Goal: Task Accomplishment & Management: Complete application form

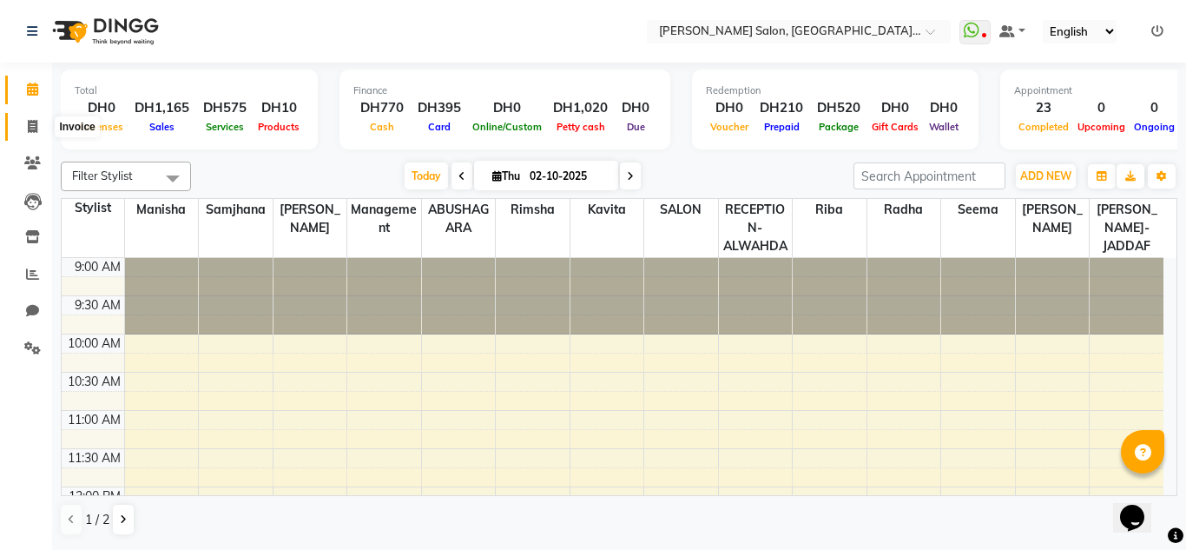
drag, startPoint x: 28, startPoint y: 124, endPoint x: 70, endPoint y: 124, distance: 42.5
click at [28, 124] on icon at bounding box center [33, 126] width 10 height 13
select select "service"
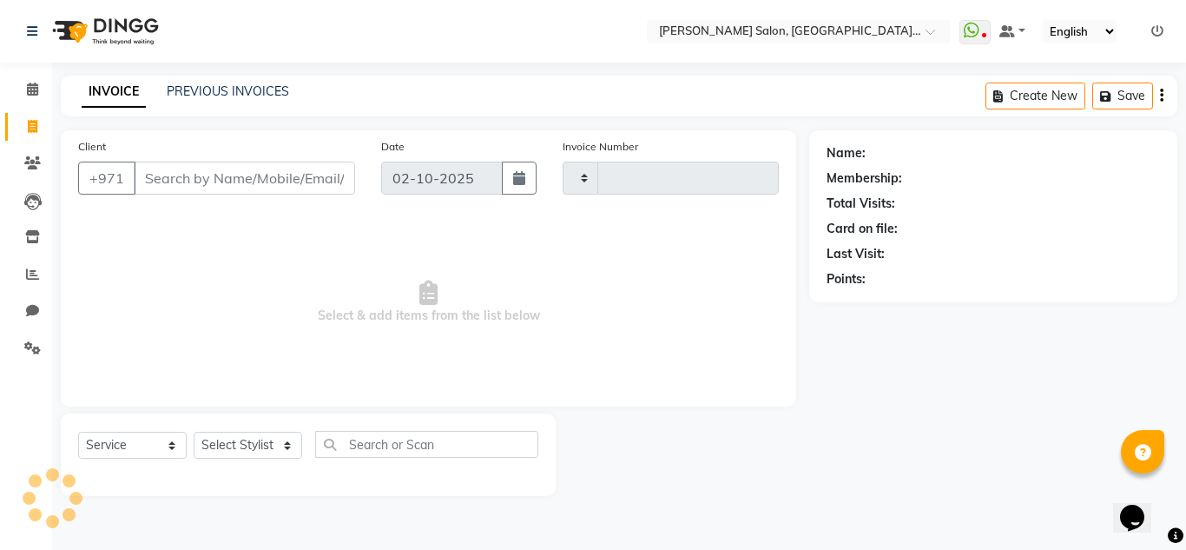
type input "2375"
select select "4333"
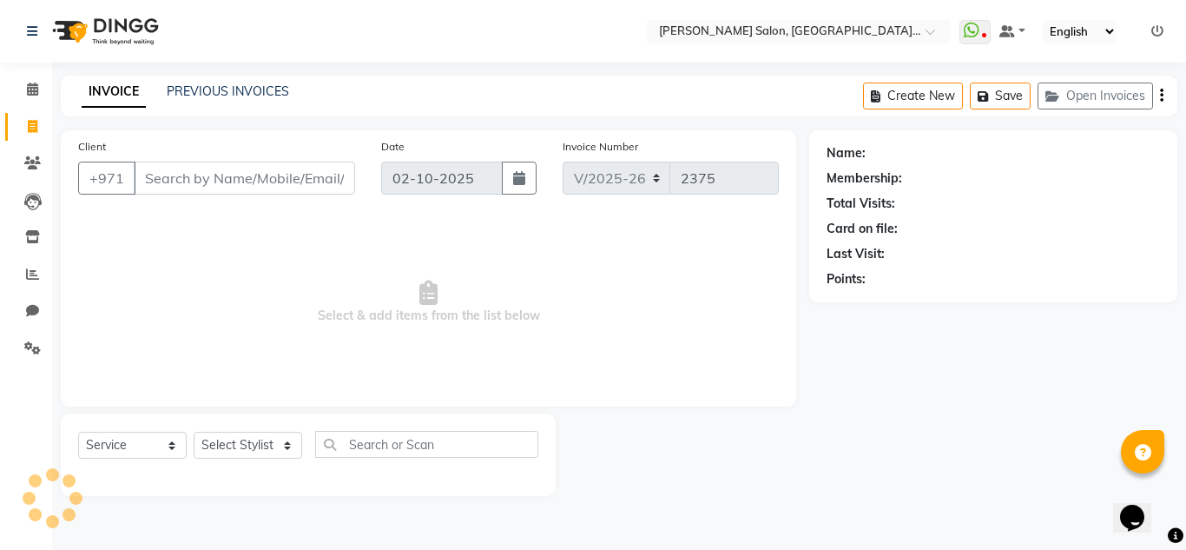
click at [188, 182] on input "Client" at bounding box center [244, 177] width 221 height 33
type input "7902637124"
click at [324, 179] on span "Add Client" at bounding box center [310, 177] width 69 height 17
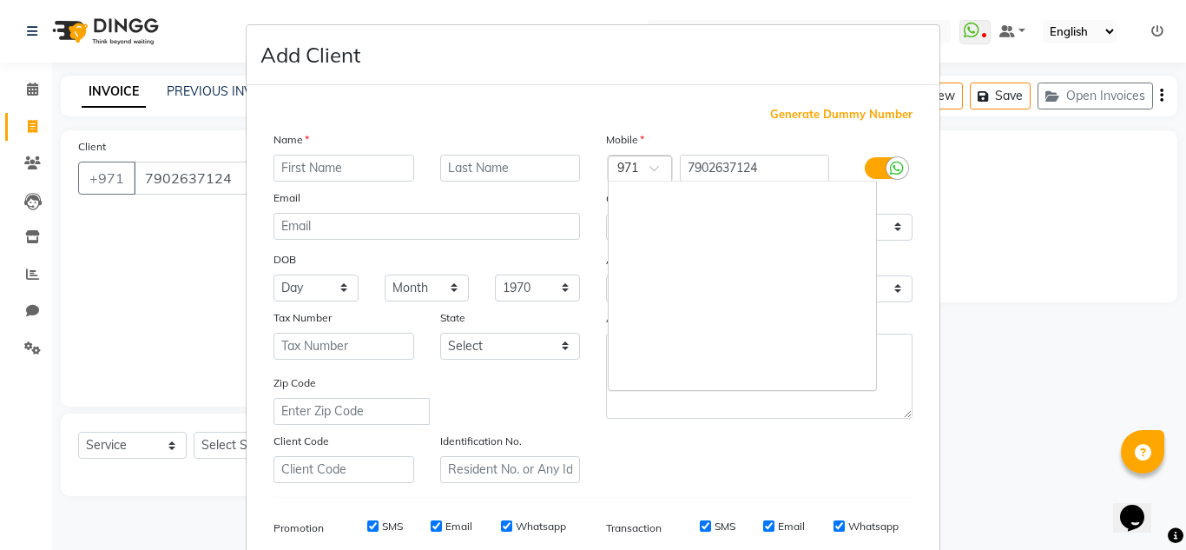
click at [635, 166] on div at bounding box center [640, 170] width 63 height 18
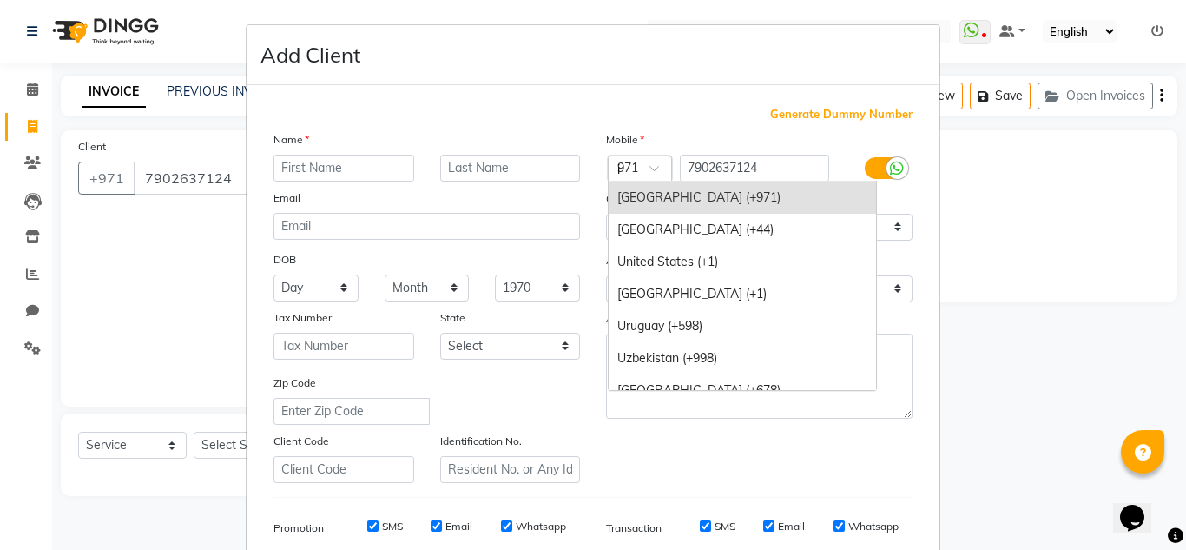
scroll to position [49, 0]
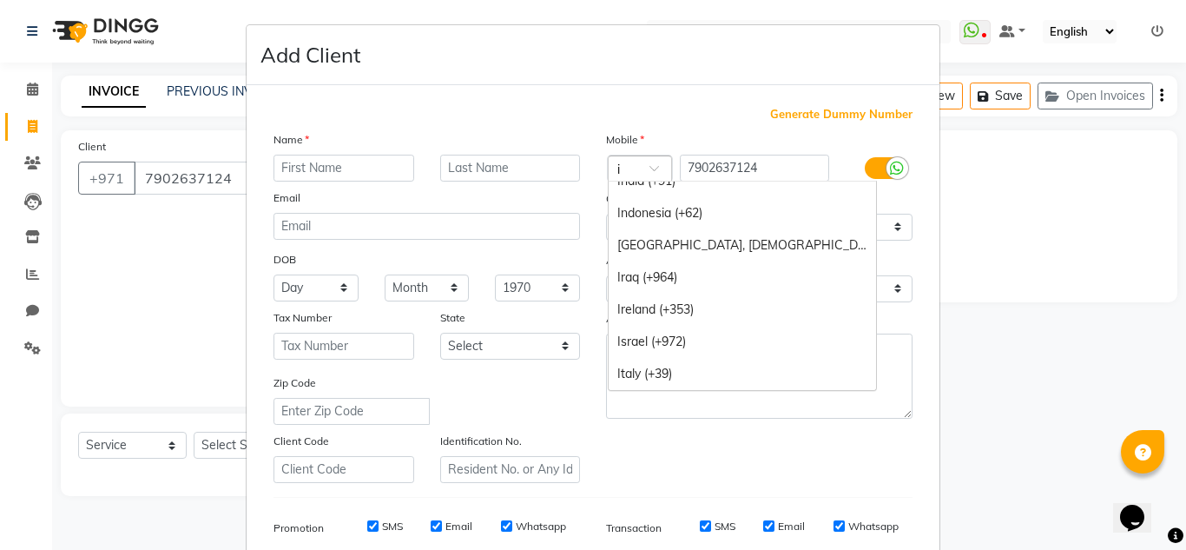
type input "in"
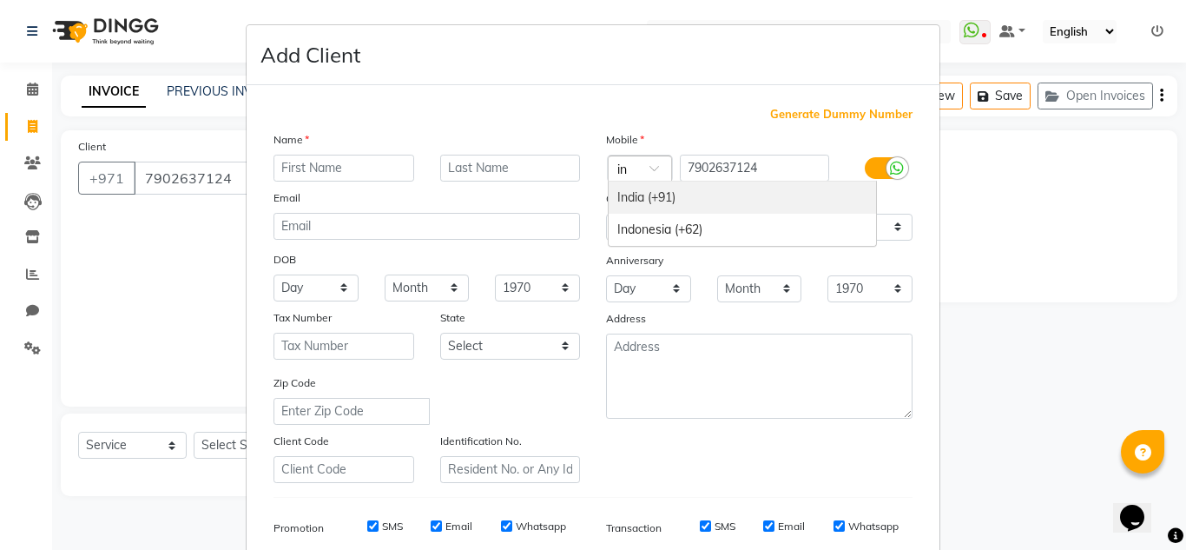
scroll to position [0, 0]
click at [652, 197] on div "India (+91)" at bounding box center [742, 197] width 267 height 32
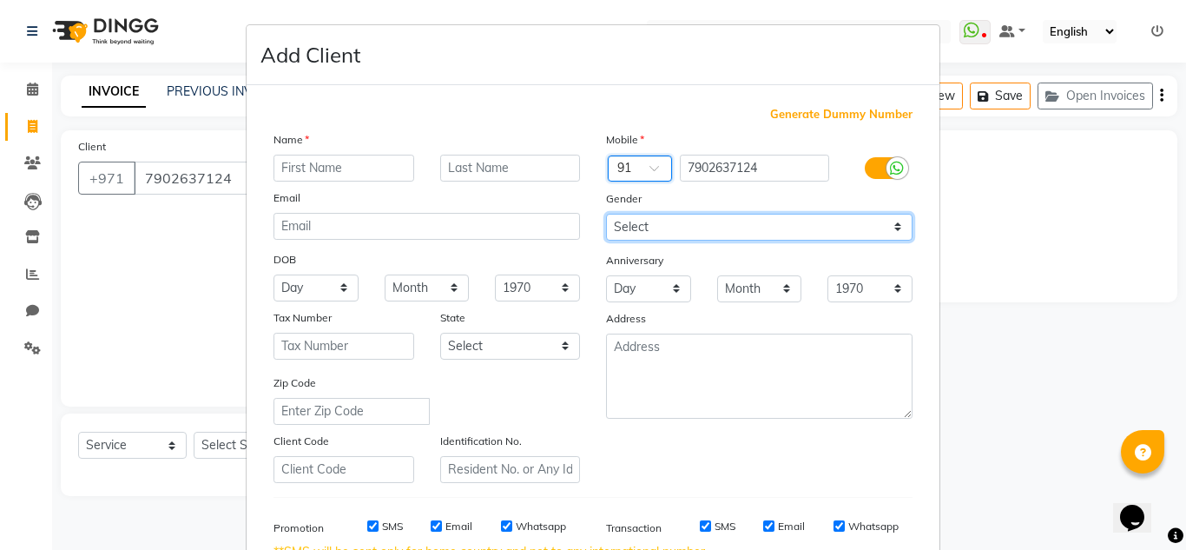
click at [641, 224] on select "Select [DEMOGRAPHIC_DATA] [DEMOGRAPHIC_DATA] Other Prefer Not To Say" at bounding box center [759, 227] width 306 height 27
select select "[DEMOGRAPHIC_DATA]"
click at [606, 214] on select "Select [DEMOGRAPHIC_DATA] [DEMOGRAPHIC_DATA] Other Prefer Not To Say" at bounding box center [759, 227] width 306 height 27
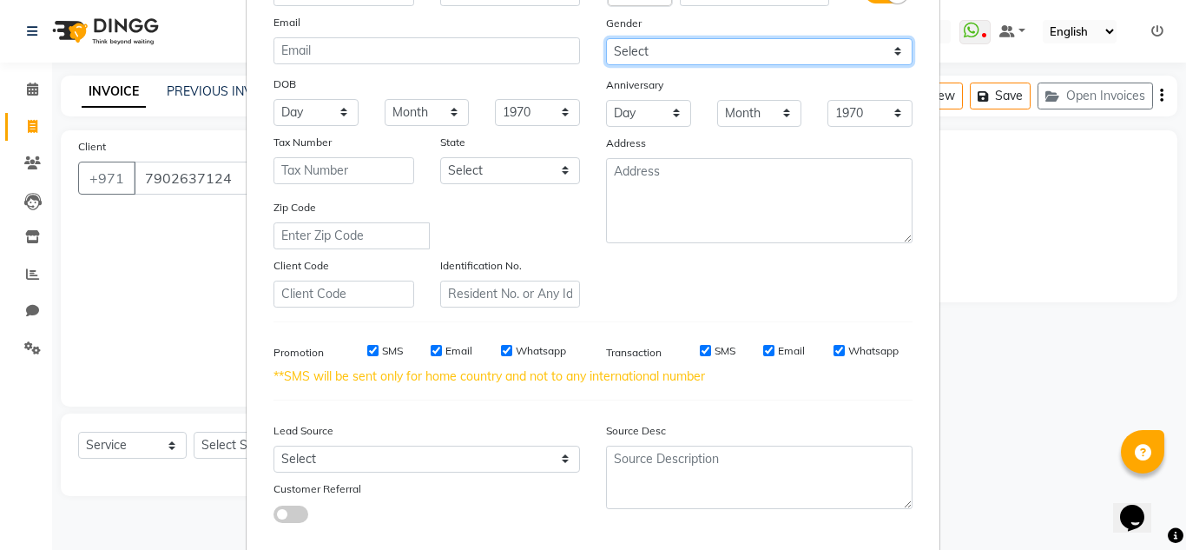
scroll to position [270, 0]
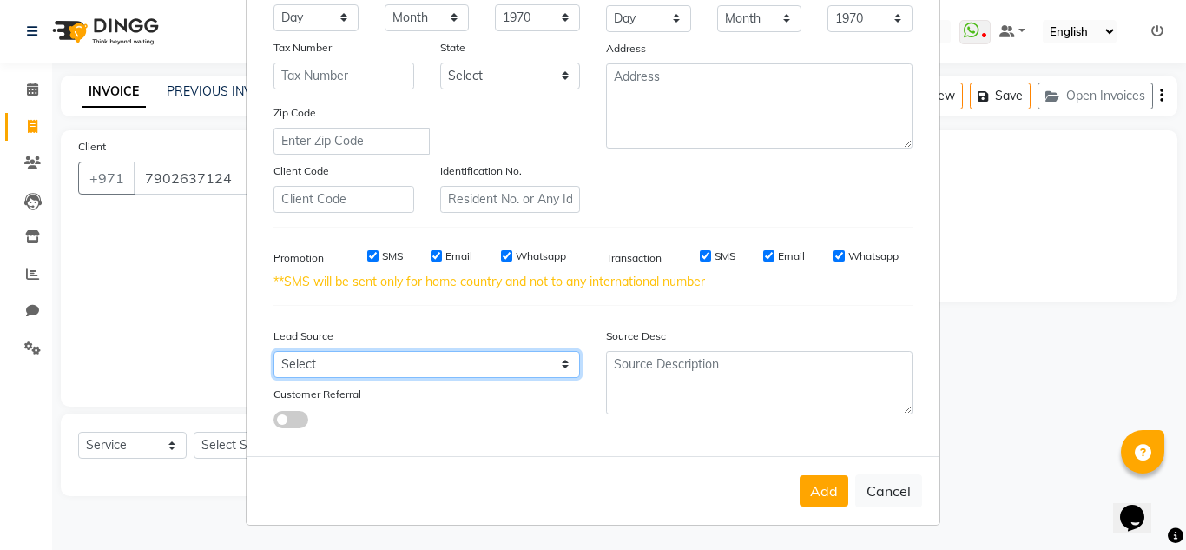
drag, startPoint x: 301, startPoint y: 367, endPoint x: 306, endPoint y: 359, distance: 10.1
click at [301, 367] on select "Select Walk-in Referral Internet Friend Word of Mouth Advertisement Facebook Ju…" at bounding box center [426, 364] width 306 height 27
select select "29916"
click at [273, 351] on select "Select Walk-in Referral Internet Friend Word of Mouth Advertisement Facebook Ju…" at bounding box center [426, 364] width 306 height 27
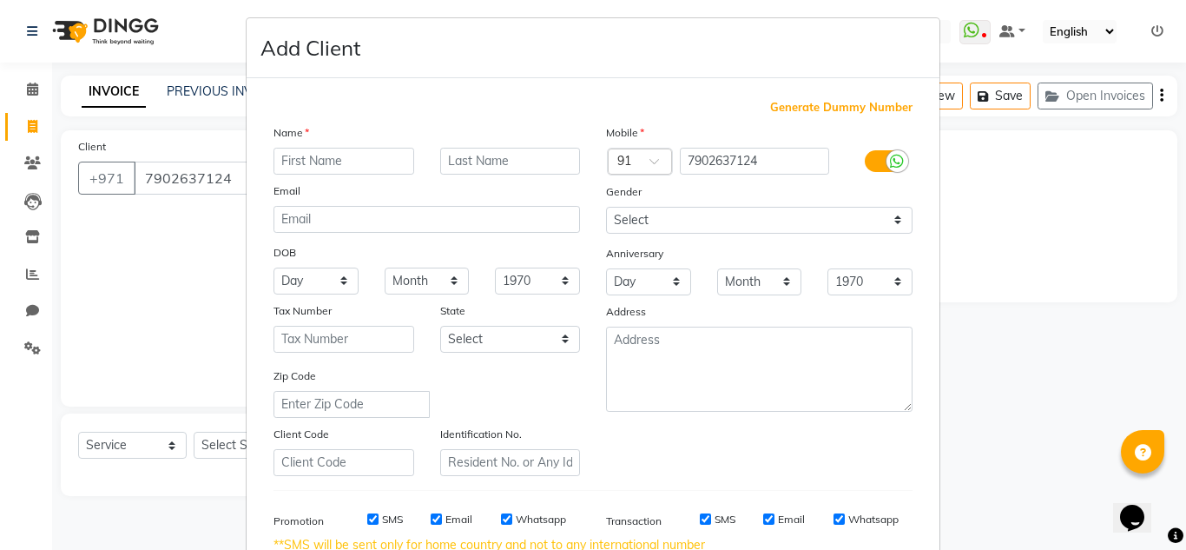
scroll to position [0, 0]
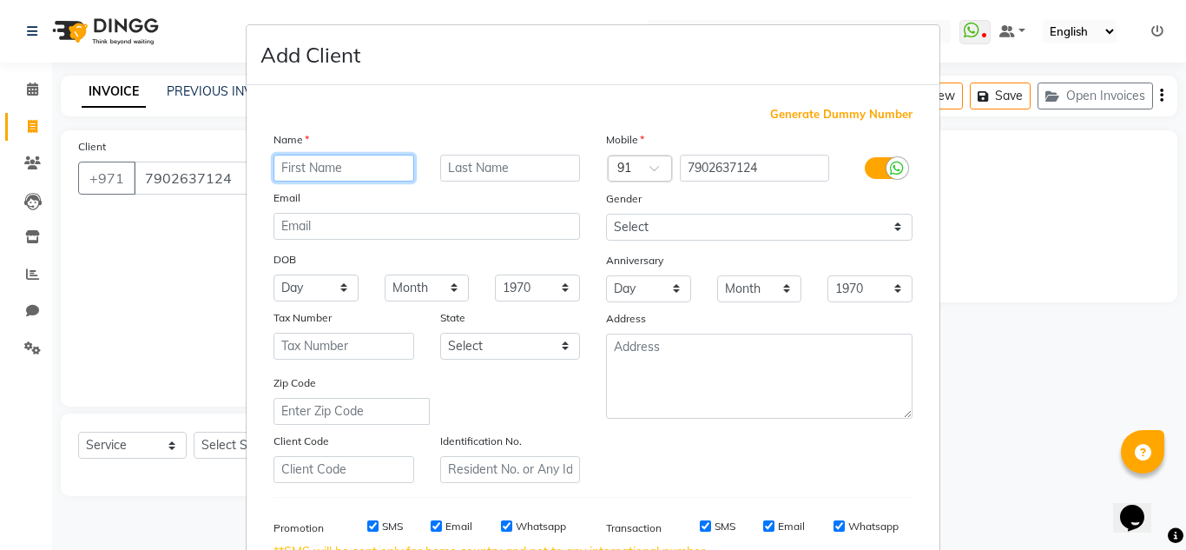
click at [346, 156] on input "text" at bounding box center [343, 168] width 141 height 27
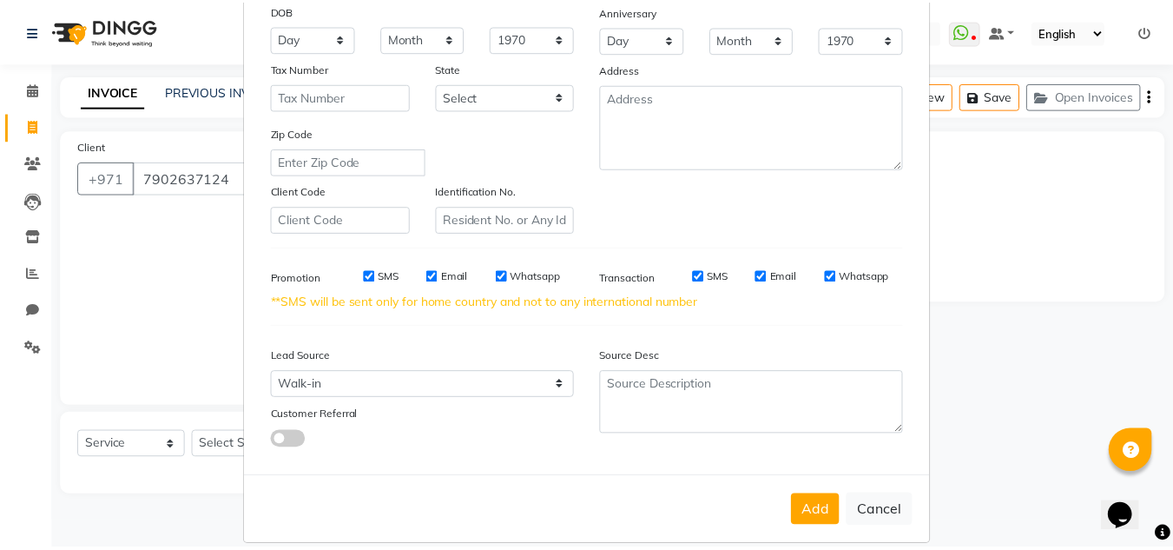
scroll to position [270, 0]
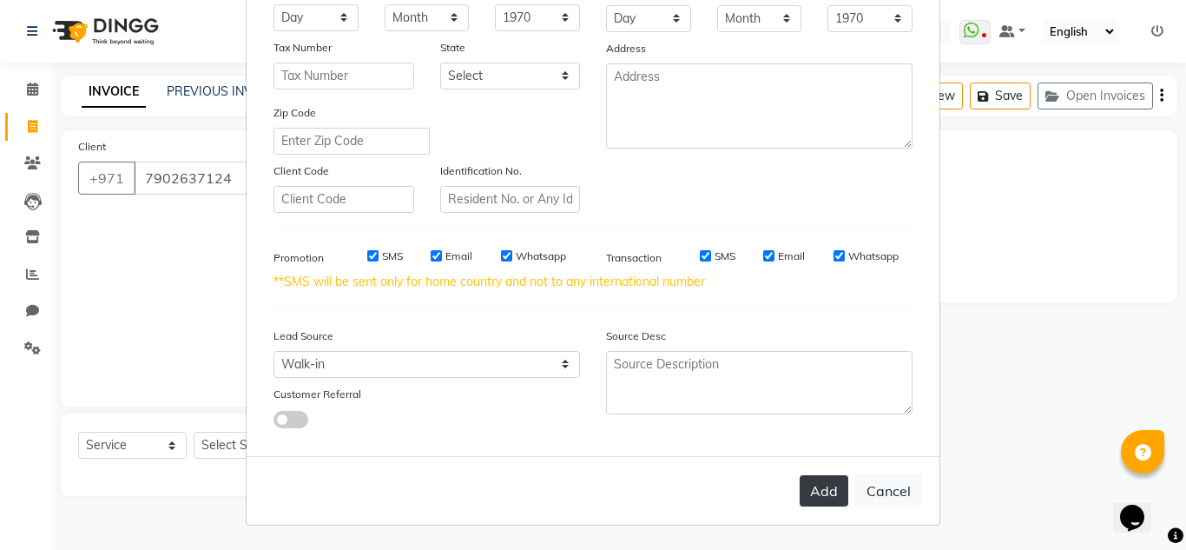
type input "[PERSON_NAME]"
click at [811, 495] on button "Add" at bounding box center [824, 490] width 49 height 31
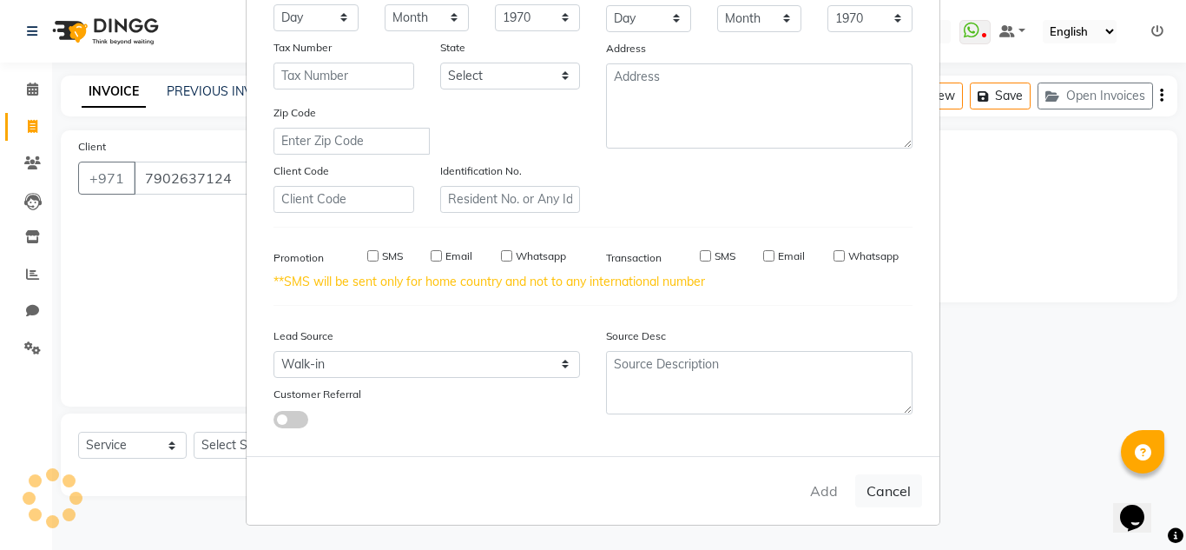
select select
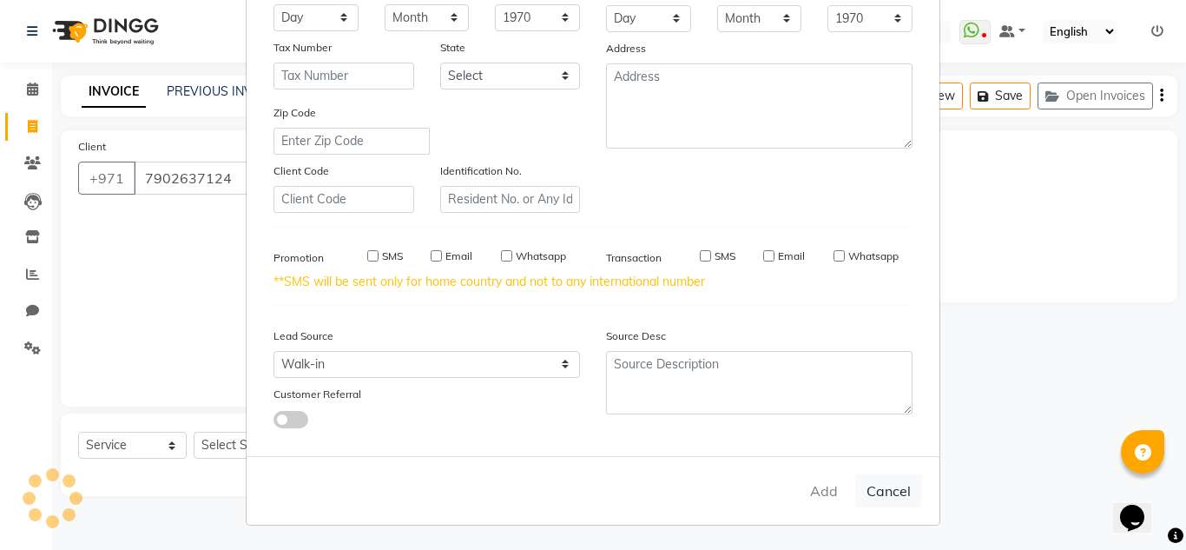
select select
checkbox input "false"
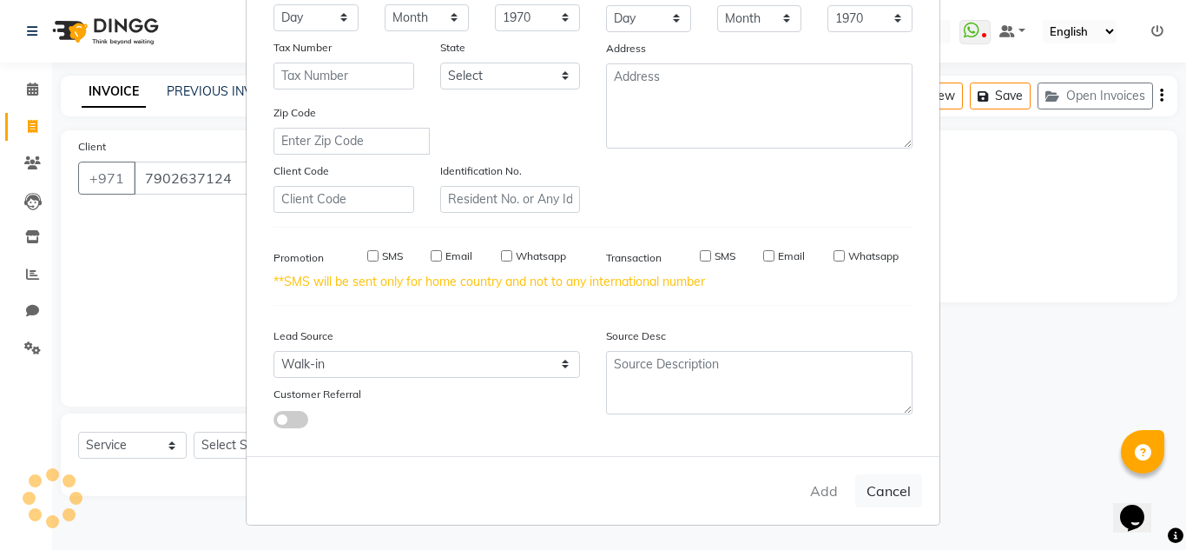
checkbox input "false"
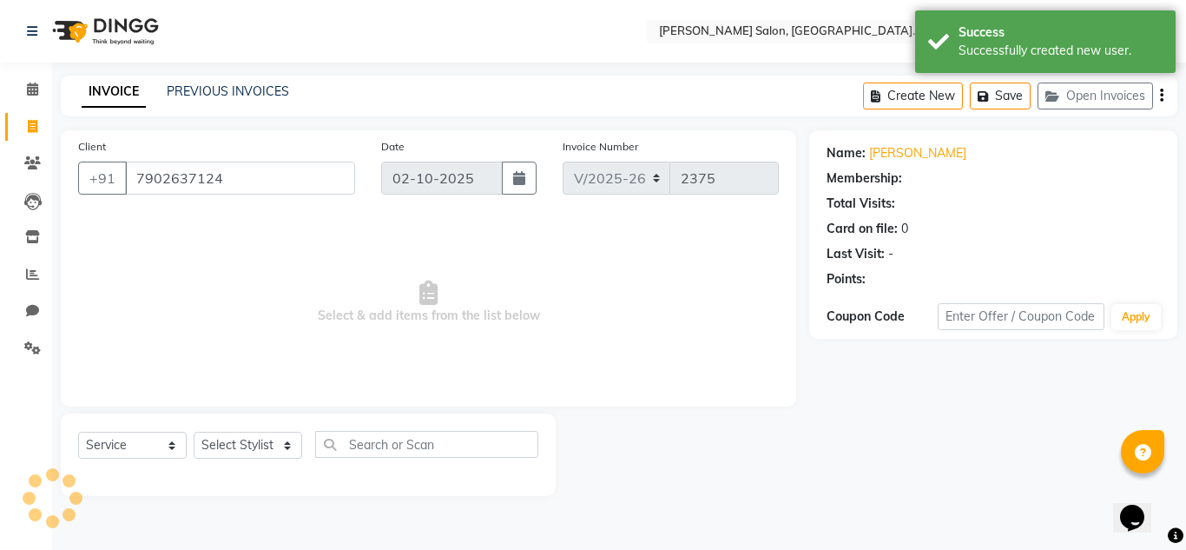
select select "1: Object"
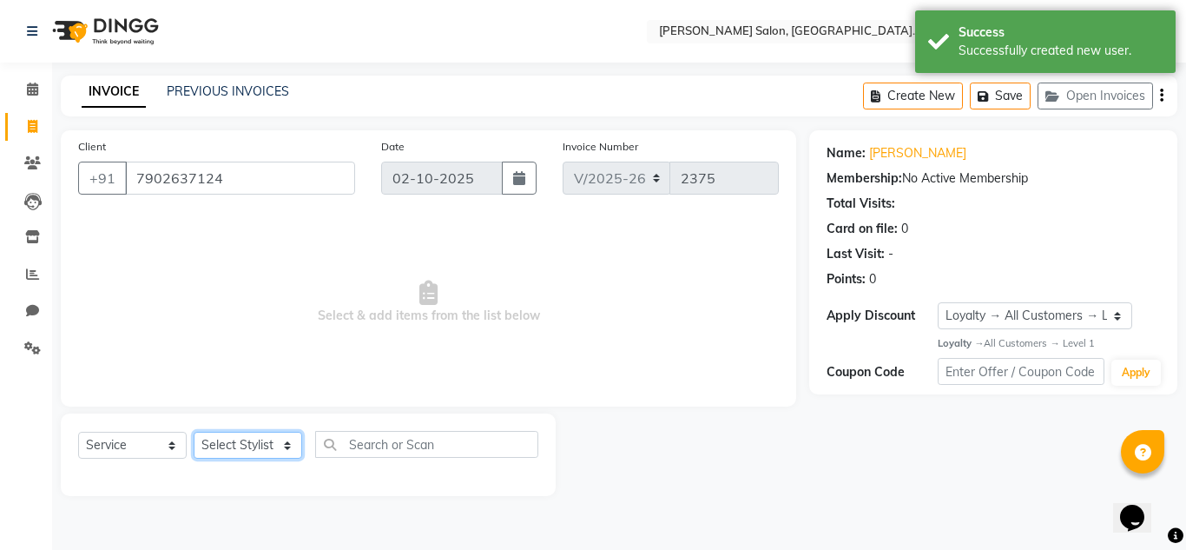
click at [247, 445] on select "Select Stylist ABUSHAGARA HOME SERVICE STAFF [PERSON_NAME]-[GEOGRAPHIC_DATA] Ka…" at bounding box center [248, 445] width 109 height 27
select select "70354"
click at [194, 432] on select "Select Stylist ABUSHAGARA HOME SERVICE STAFF [PERSON_NAME]-[GEOGRAPHIC_DATA] Ka…" at bounding box center [248, 445] width 109 height 27
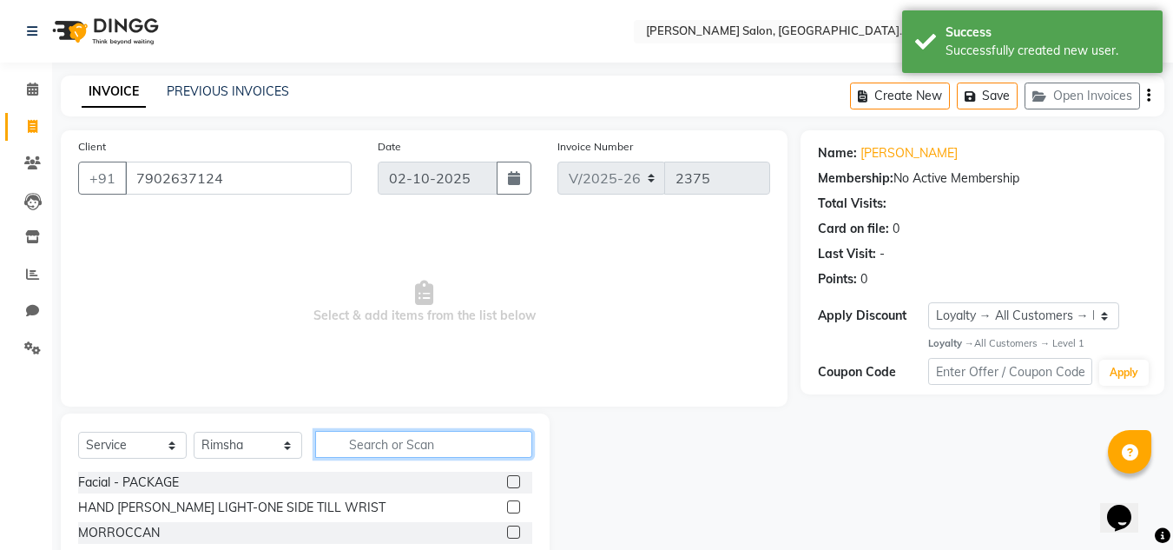
click at [398, 453] on input "text" at bounding box center [423, 444] width 217 height 27
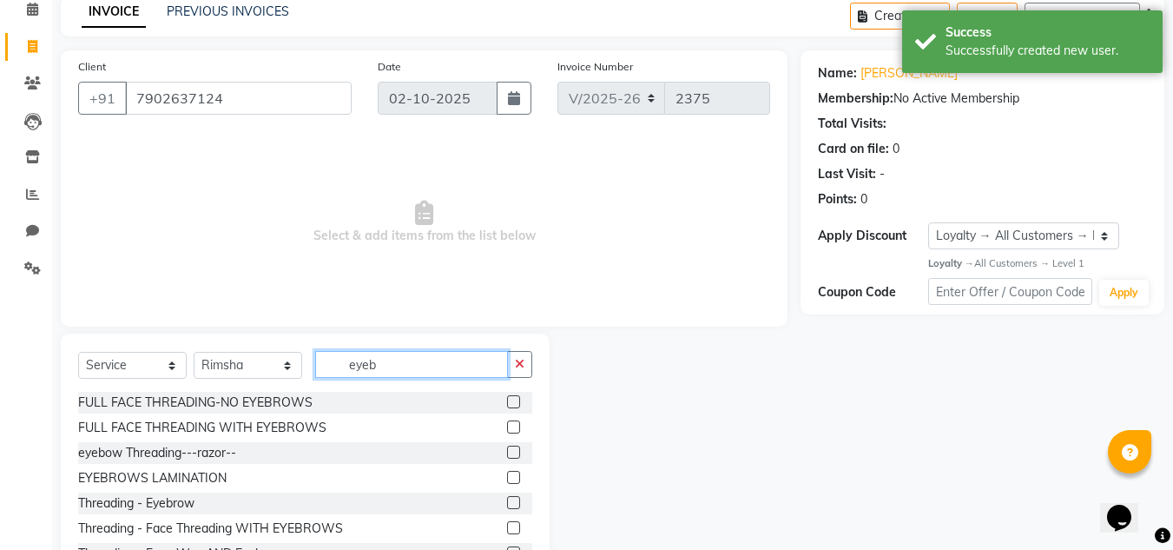
scroll to position [146, 0]
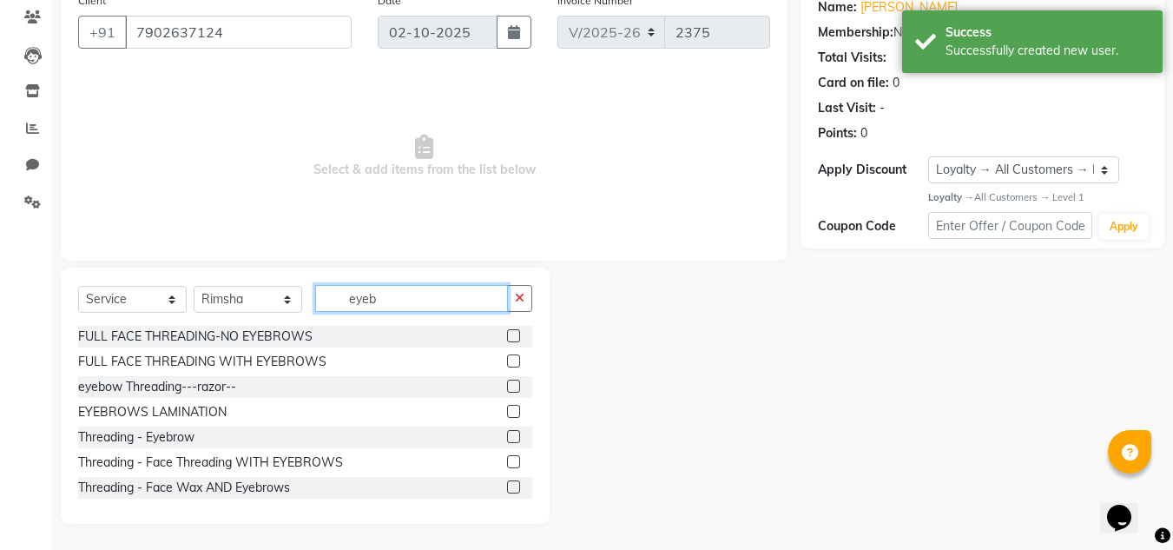
type input "eyeb"
click at [507, 433] on label at bounding box center [513, 436] width 13 height 13
click at [507, 433] on input "checkbox" at bounding box center [512, 437] width 11 height 11
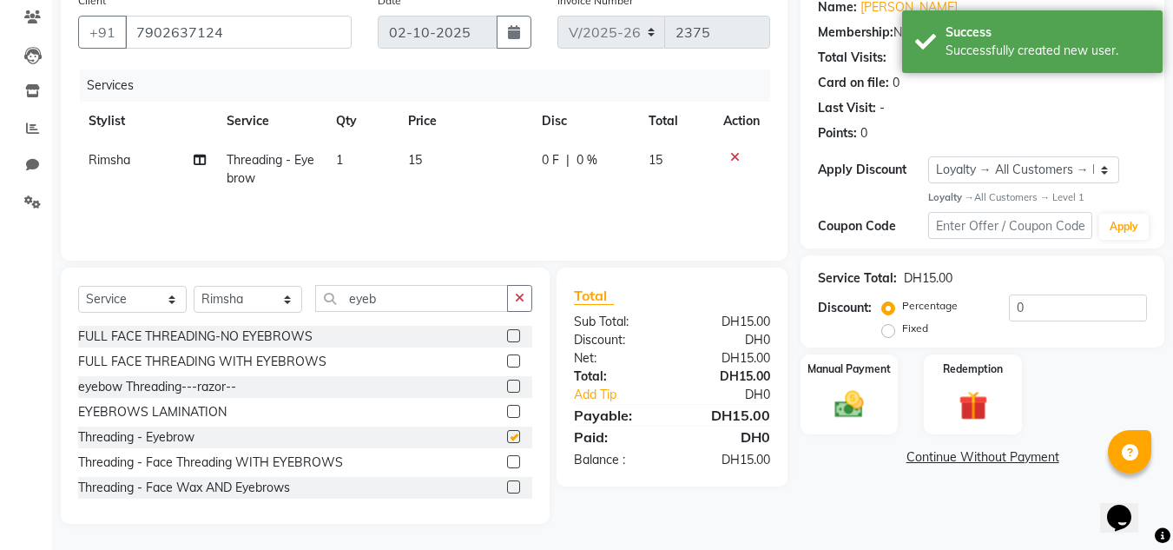
checkbox input "false"
click at [340, 155] on span "1" at bounding box center [339, 160] width 7 height 16
select select "70354"
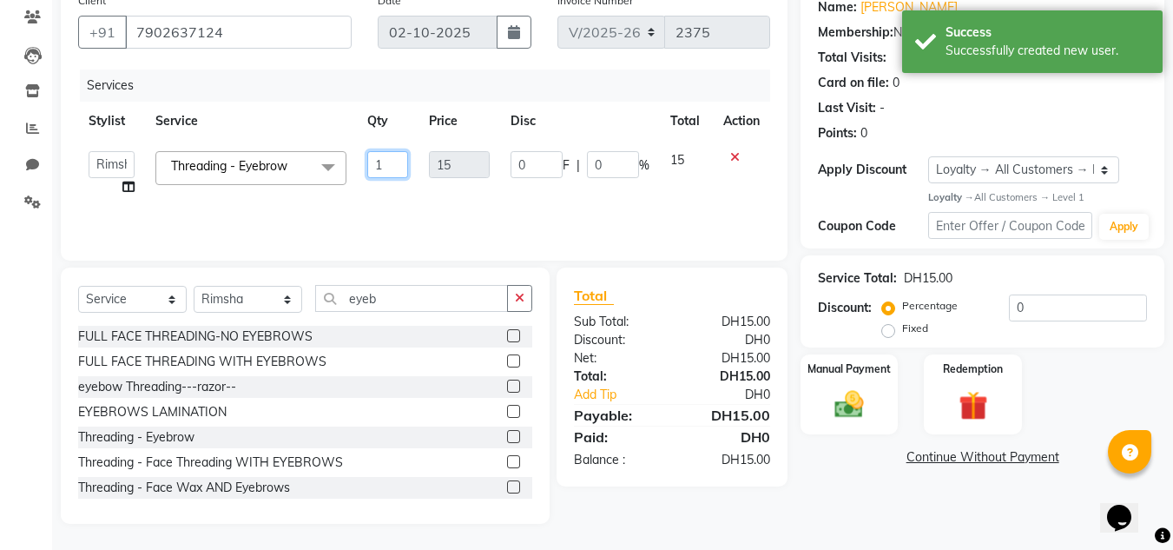
click at [399, 166] on input "1" at bounding box center [388, 164] width 42 height 27
type input "2"
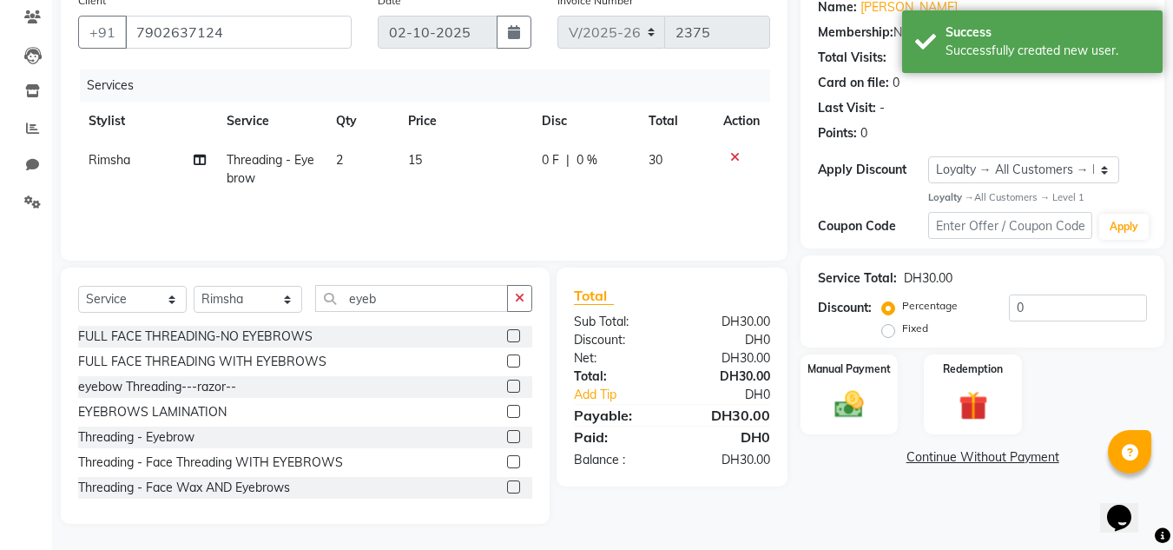
click at [412, 204] on div "Services Stylist Service Qty Price Disc Total Action Rimsha Threading - Eyebrow…" at bounding box center [424, 156] width 692 height 174
click at [867, 412] on img at bounding box center [849, 404] width 49 height 35
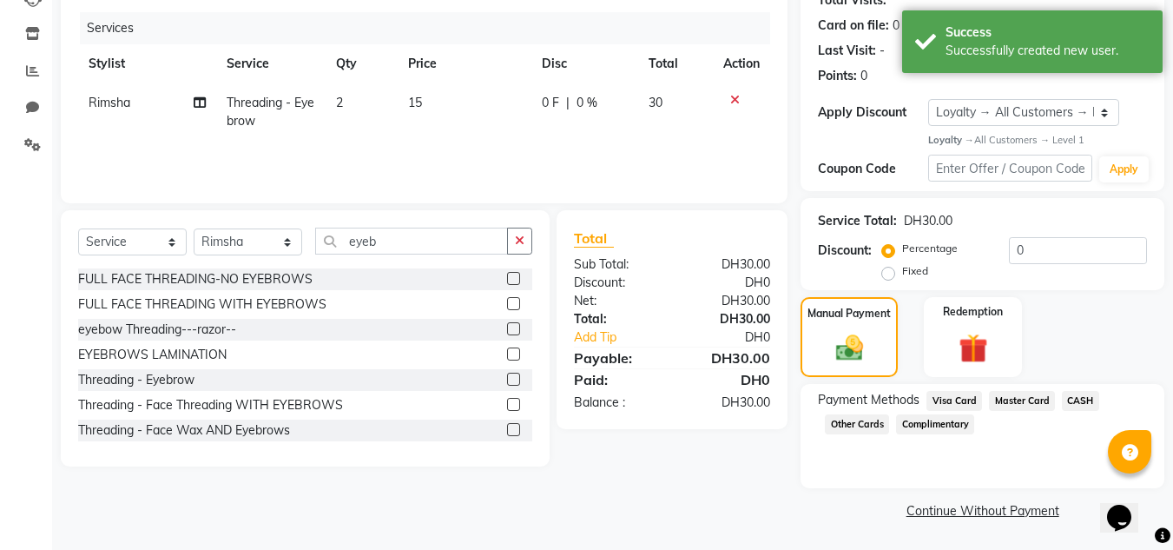
click at [1078, 395] on span "CASH" at bounding box center [1080, 401] width 37 height 20
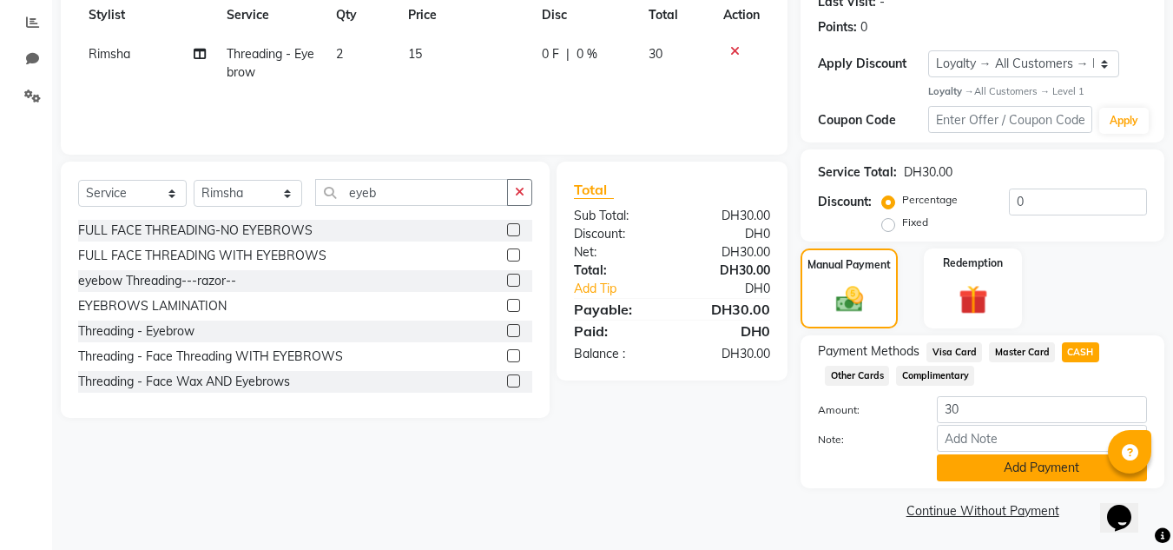
click at [1035, 469] on button "Add Payment" at bounding box center [1042, 467] width 210 height 27
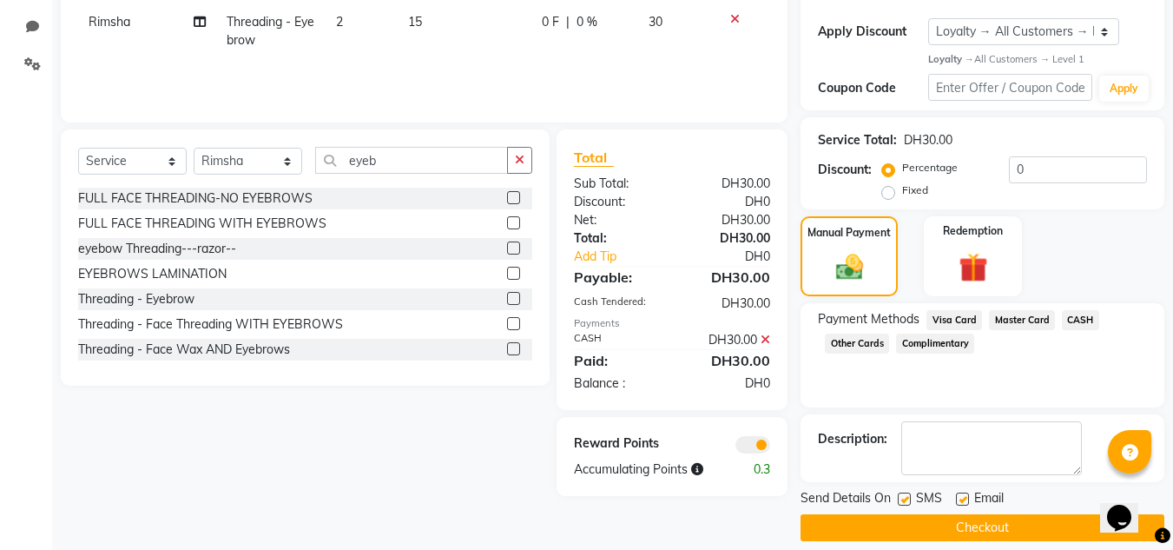
scroll to position [301, 0]
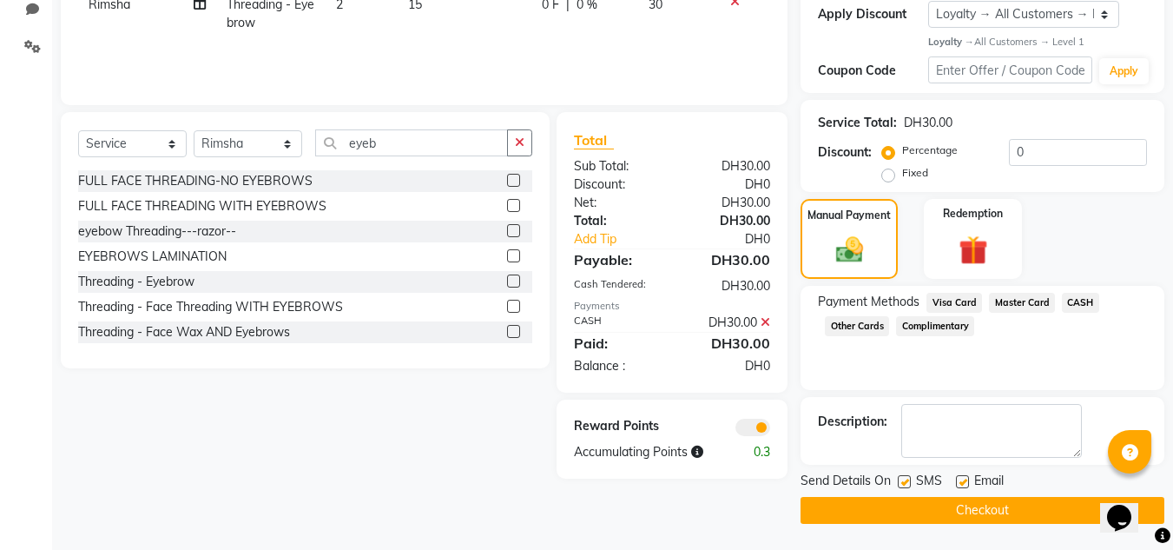
click at [1004, 501] on button "Checkout" at bounding box center [983, 510] width 364 height 27
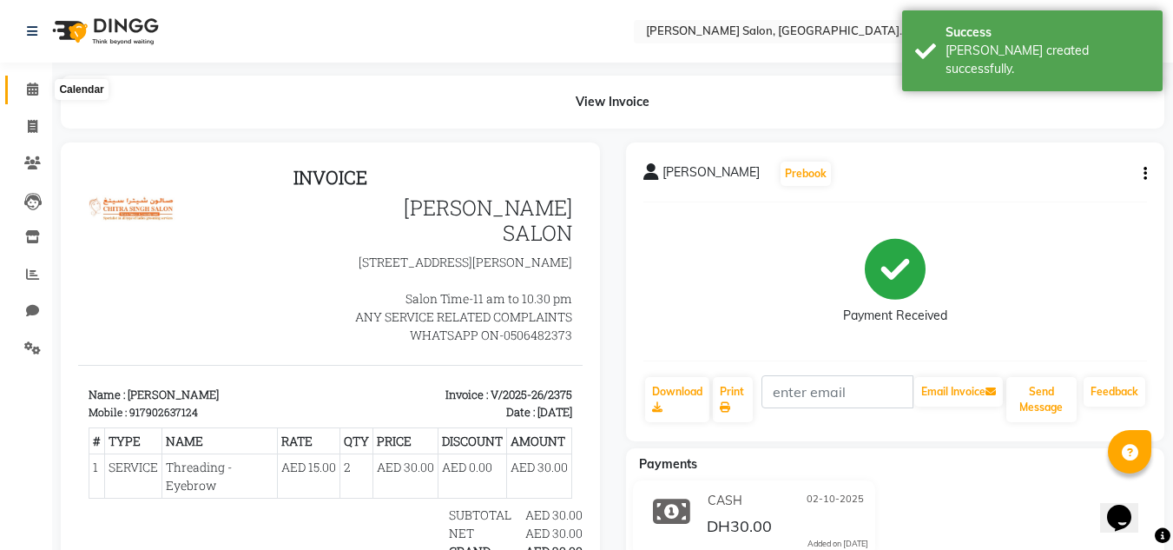
click at [41, 96] on span at bounding box center [32, 90] width 30 height 20
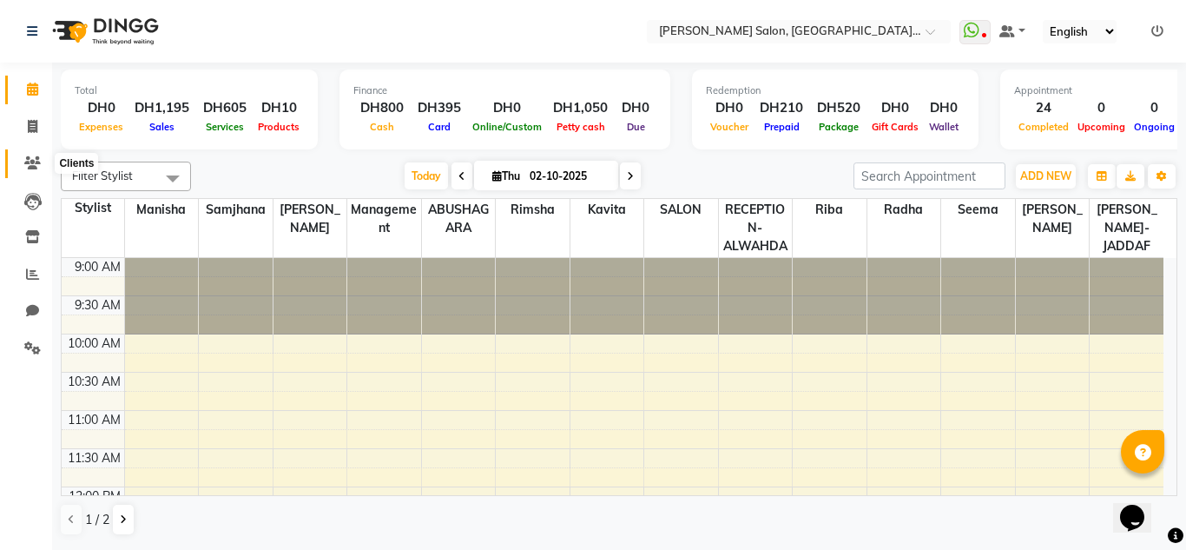
click at [37, 160] on icon at bounding box center [32, 162] width 16 height 13
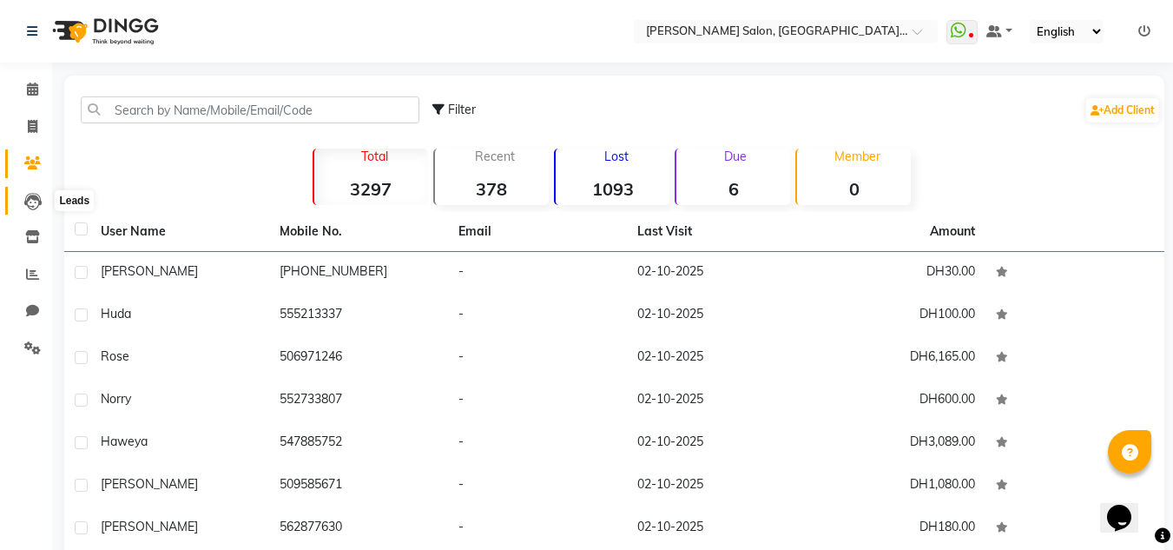
click at [41, 201] on icon at bounding box center [32, 201] width 17 height 17
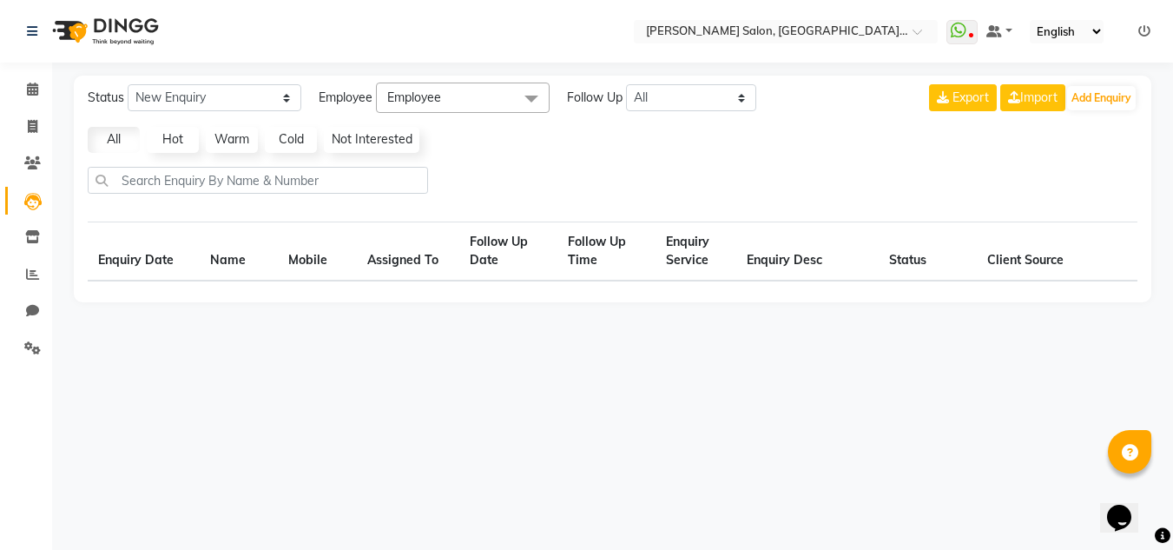
select select "10"
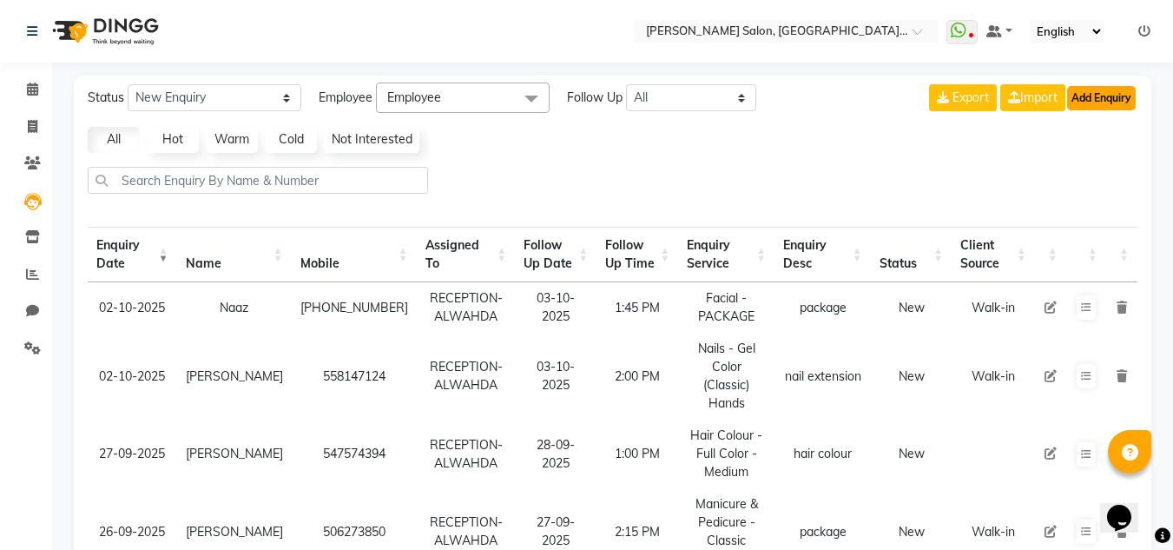
click at [1105, 98] on button "Add Enquiry" at bounding box center [1101, 98] width 69 height 24
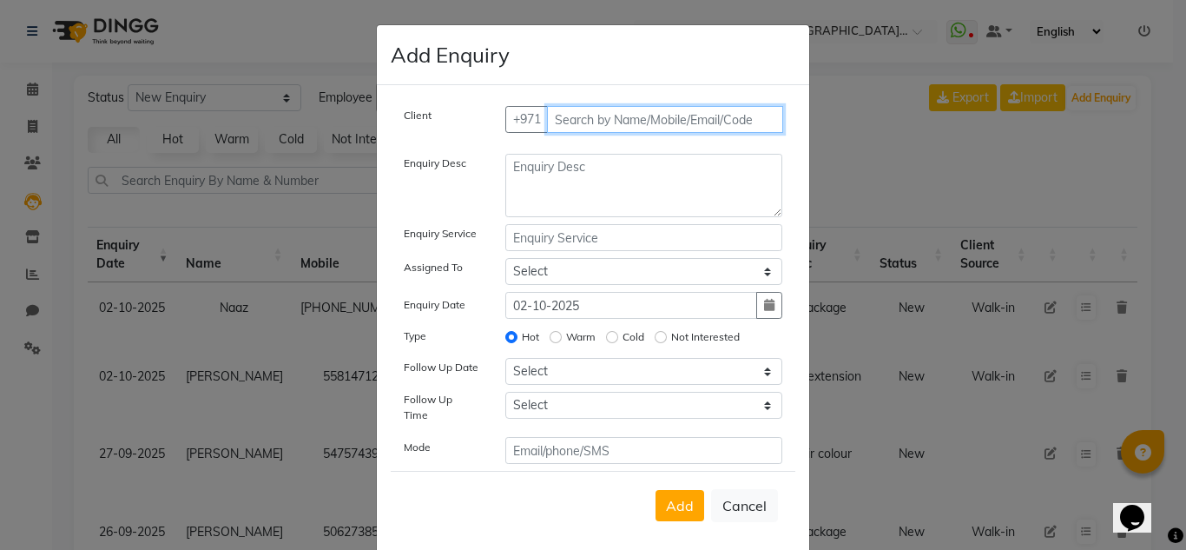
click at [568, 120] on input "text" at bounding box center [665, 119] width 237 height 27
type input "569756947"
click at [732, 123] on span "Add Client" at bounding box center [746, 119] width 58 height 16
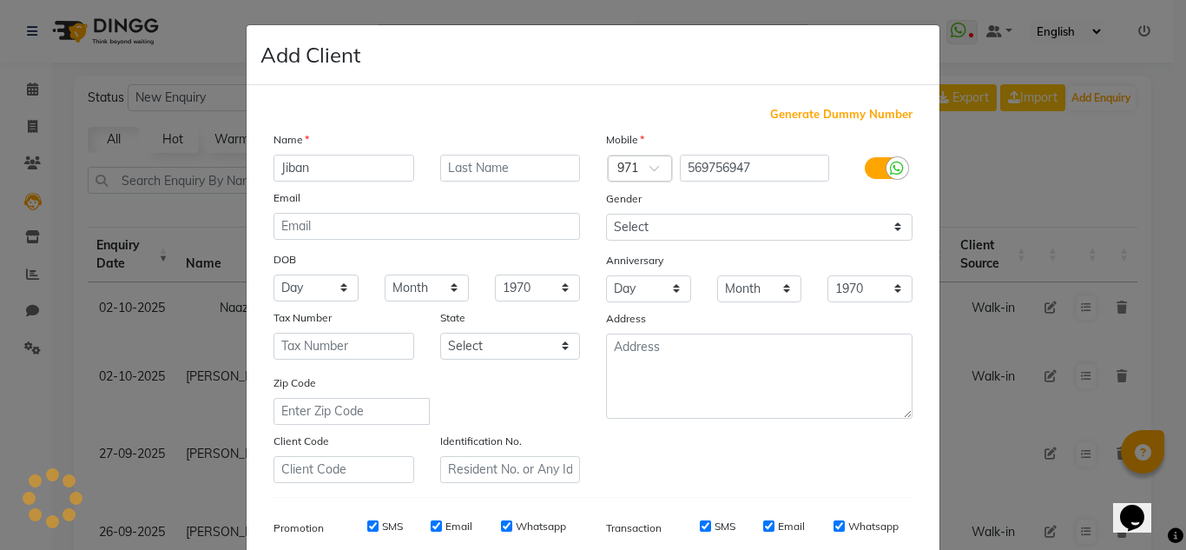
type input "Jiban"
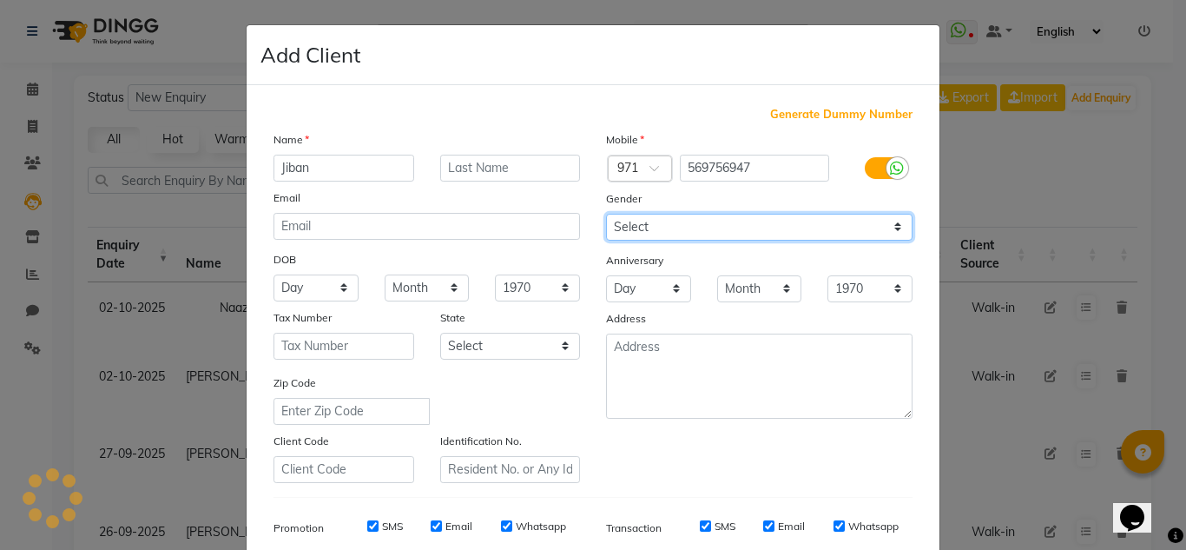
drag, startPoint x: 636, startPoint y: 221, endPoint x: 636, endPoint y: 237, distance: 15.6
click at [637, 228] on select "Select [DEMOGRAPHIC_DATA] [DEMOGRAPHIC_DATA] Other Prefer Not To Say" at bounding box center [759, 227] width 306 height 27
select select "[DEMOGRAPHIC_DATA]"
click at [606, 214] on select "Select [DEMOGRAPHIC_DATA] [DEMOGRAPHIC_DATA] Other Prefer Not To Say" at bounding box center [759, 227] width 306 height 27
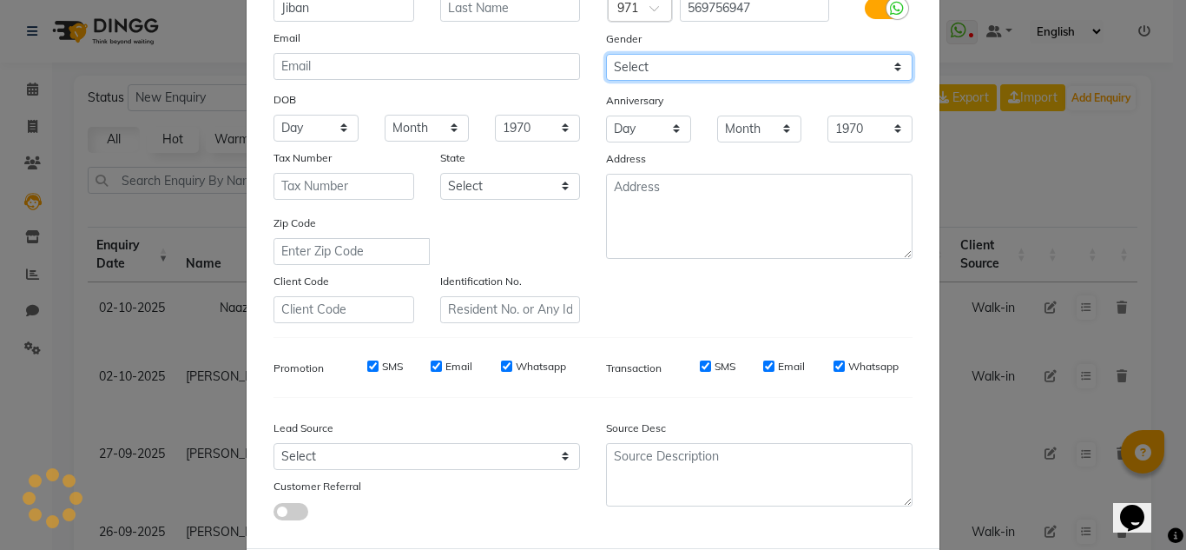
scroll to position [252, 0]
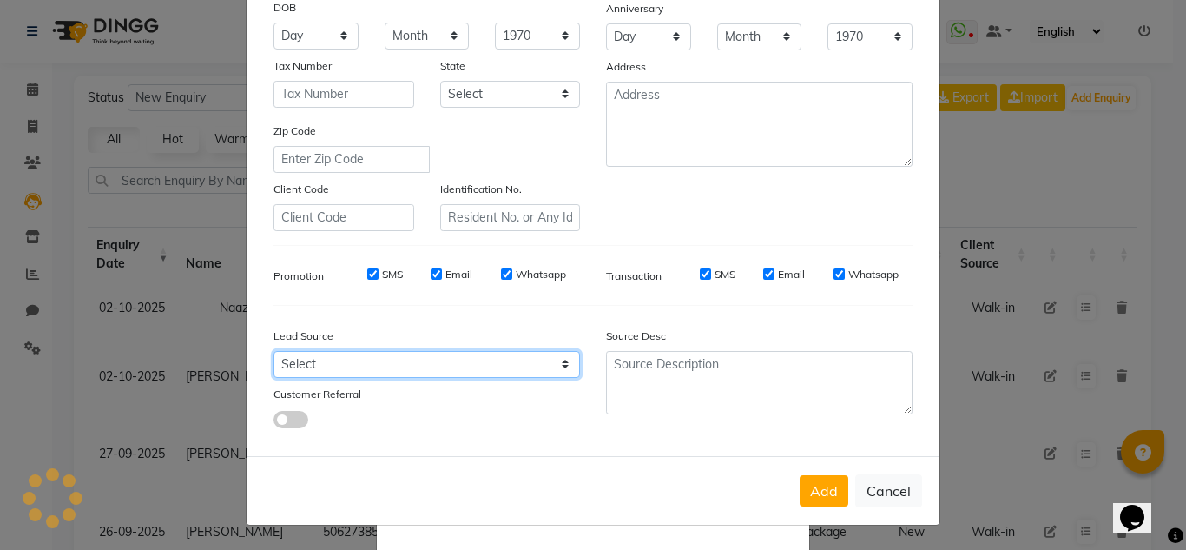
click at [303, 359] on select "Select Walk-in Referral Internet Friend Word of Mouth Advertisement Facebook Ju…" at bounding box center [426, 364] width 306 height 27
select select "29916"
click at [273, 351] on select "Select Walk-in Referral Internet Friend Word of Mouth Advertisement Facebook Ju…" at bounding box center [426, 364] width 306 height 27
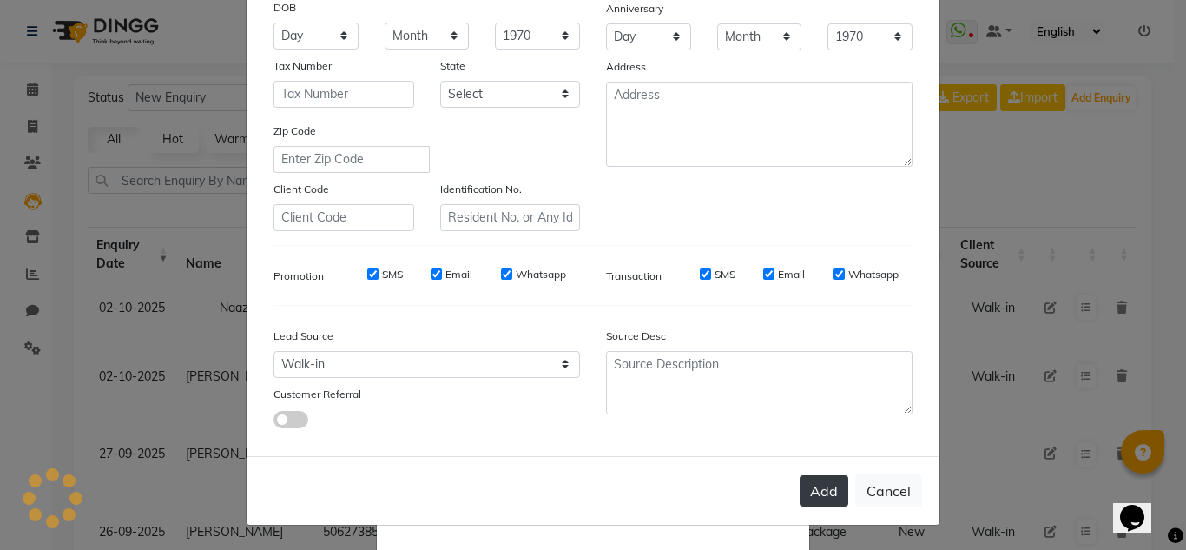
click at [815, 504] on button "Add" at bounding box center [824, 490] width 49 height 31
select select
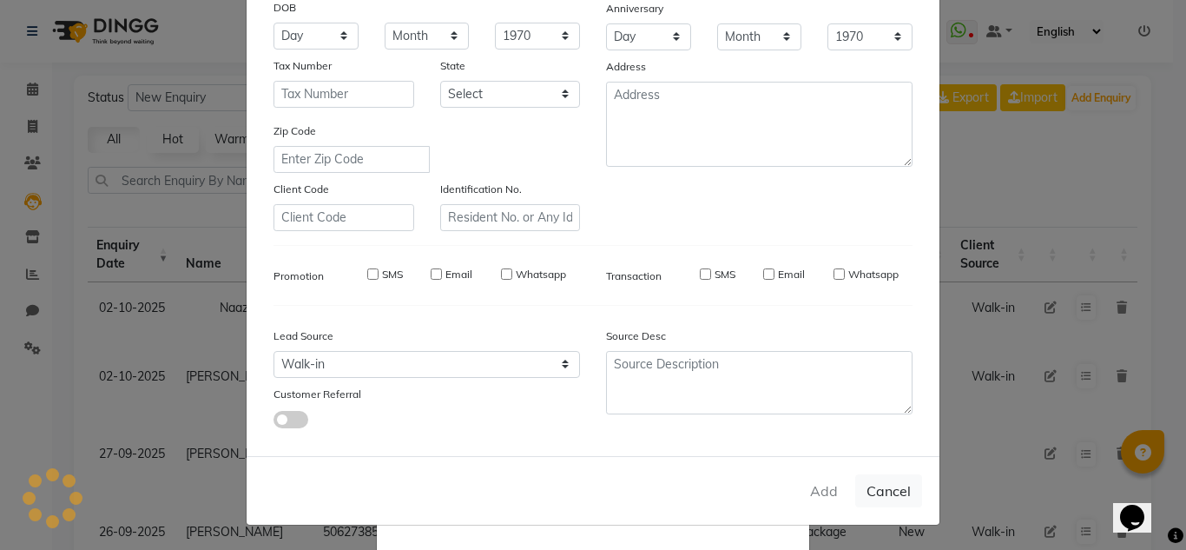
select select
checkbox input "false"
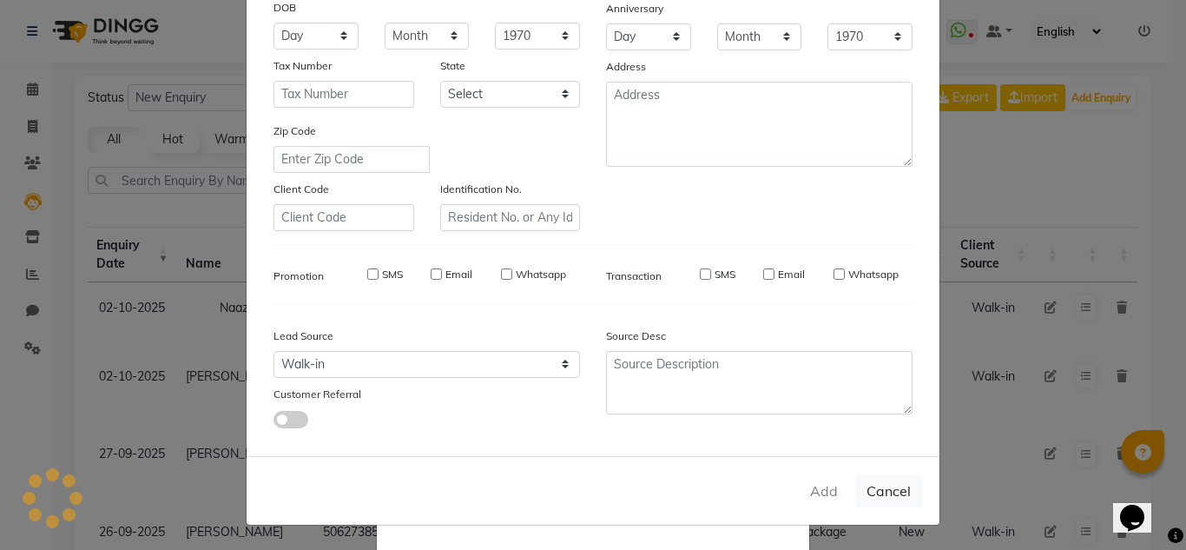
checkbox input "false"
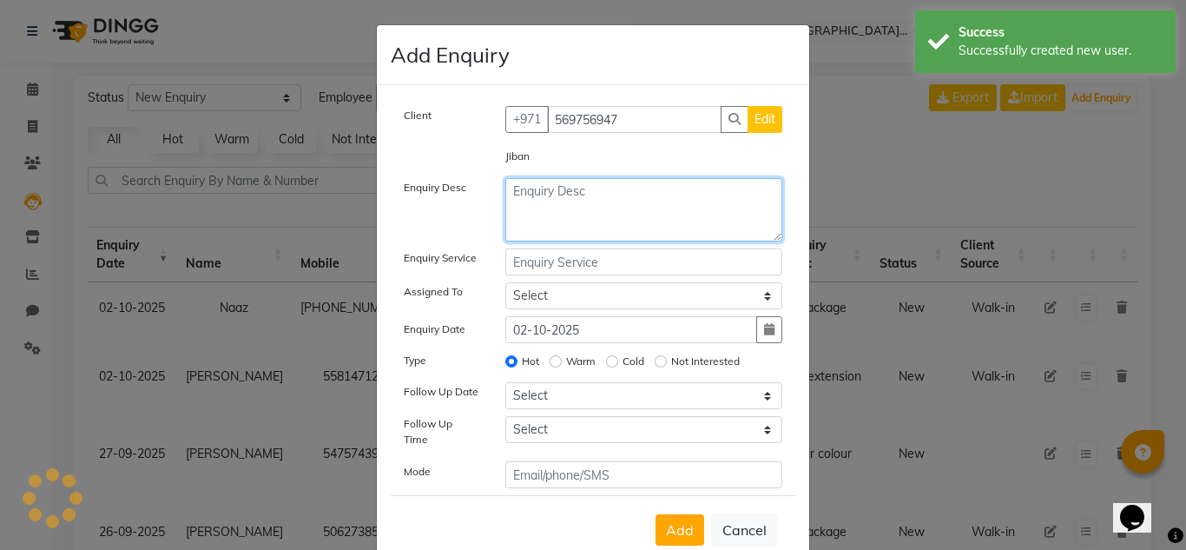
click at [545, 199] on textarea at bounding box center [644, 209] width 278 height 63
type textarea "highlight"
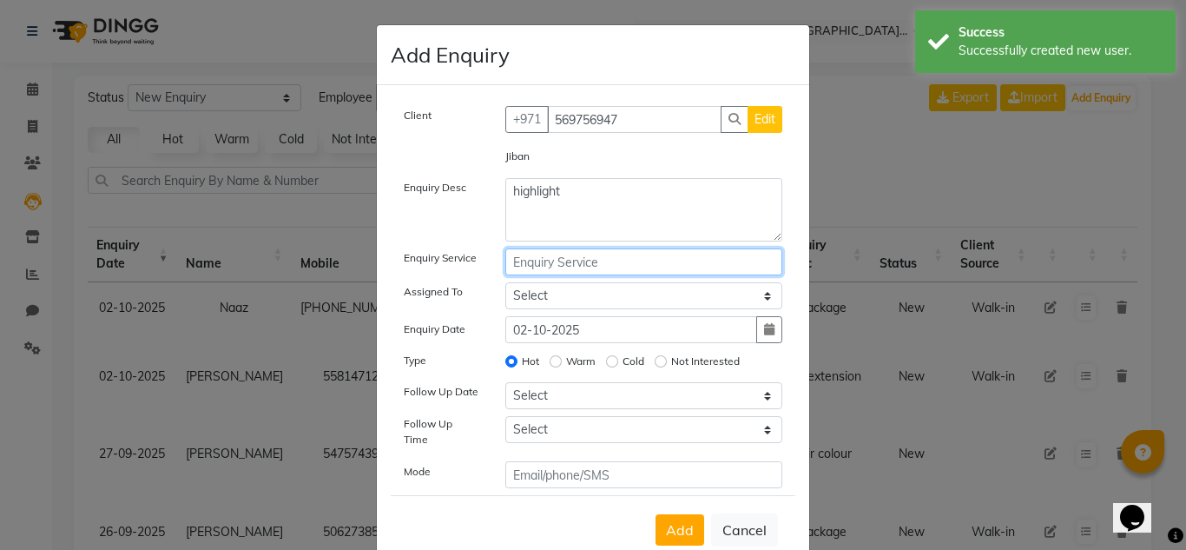
click at [570, 260] on input "text" at bounding box center [644, 261] width 278 height 27
click at [570, 261] on input "highlighy" at bounding box center [644, 261] width 278 height 27
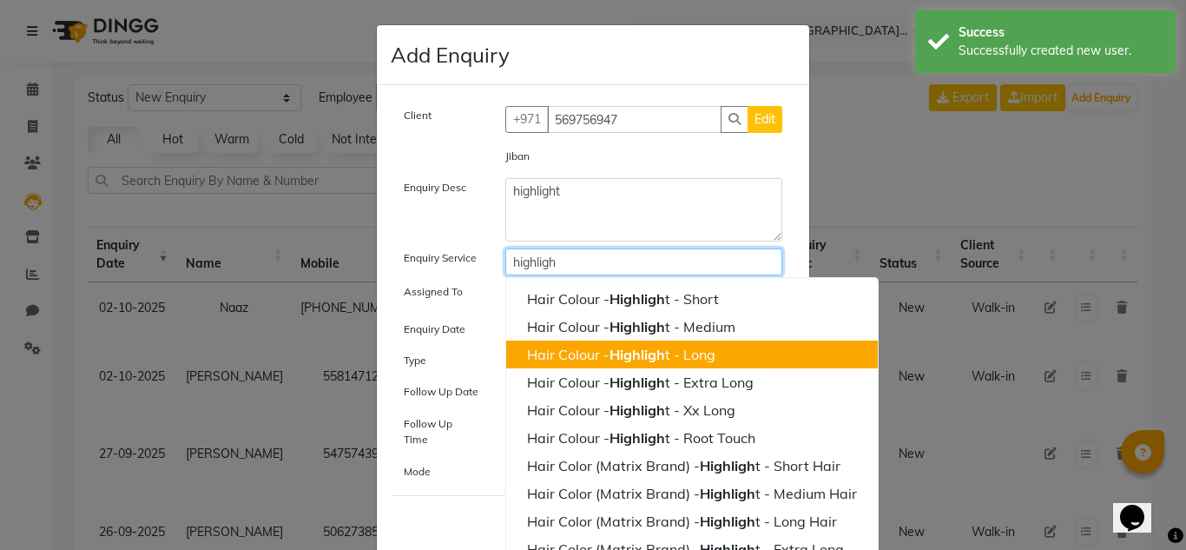
click at [660, 367] on button "Hair Colour - Highligh t - Long" at bounding box center [692, 354] width 372 height 28
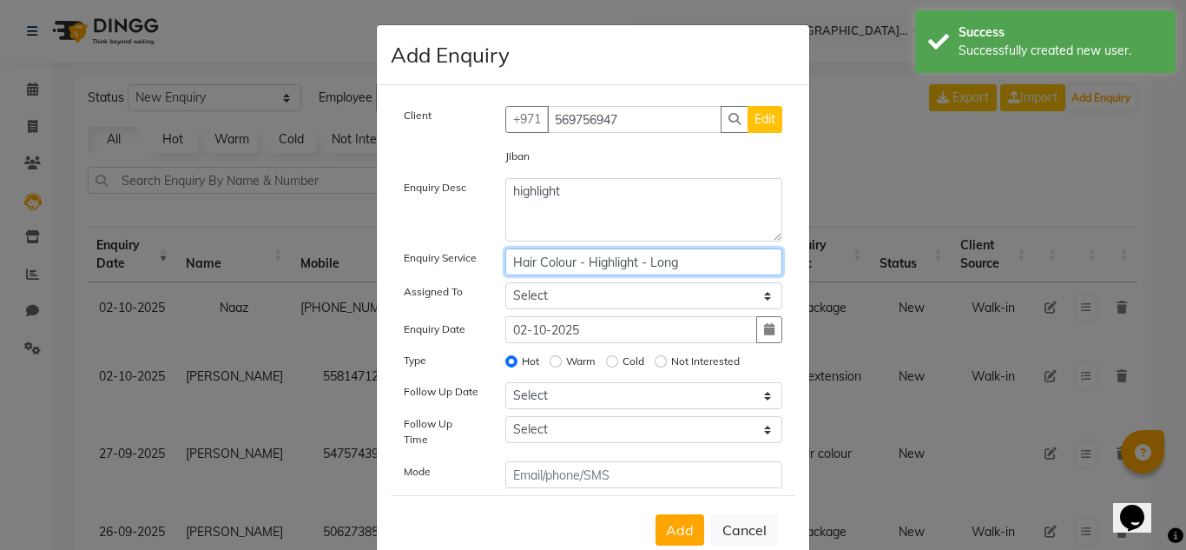
type input "Hair Colour - Highlight - Long"
click at [553, 299] on select "Select ABUSHAGARA HOME SERVICE STAFF [PERSON_NAME]-[GEOGRAPHIC_DATA][PERSON_NAM…" at bounding box center [644, 295] width 278 height 27
select select "76471"
click at [505, 282] on select "Select ABUSHAGARA HOME SERVICE STAFF [PERSON_NAME]-[GEOGRAPHIC_DATA][PERSON_NAM…" at bounding box center [644, 295] width 278 height 27
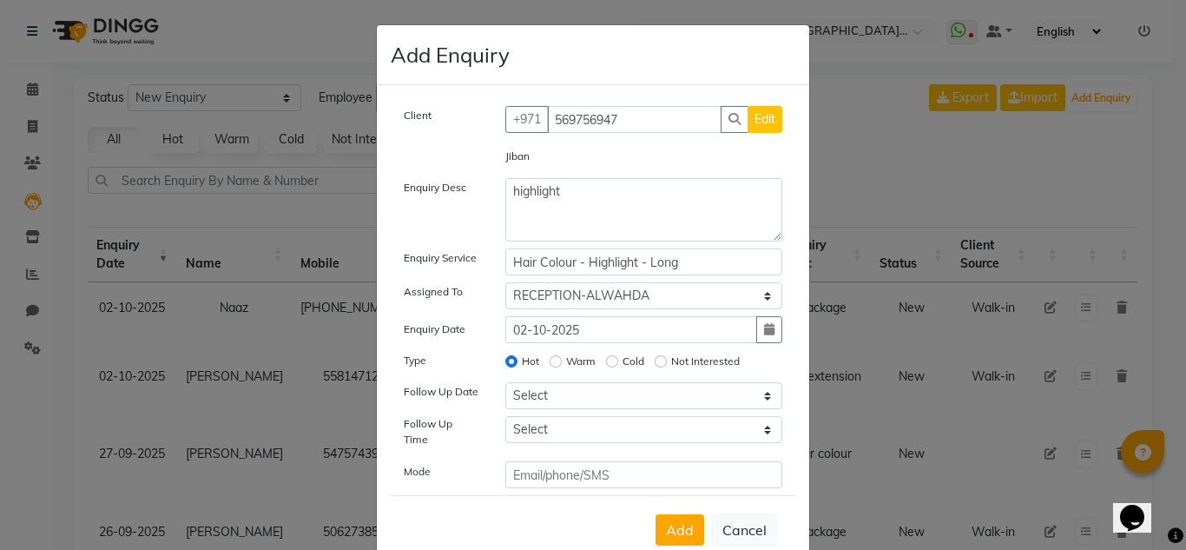
drag, startPoint x: 525, startPoint y: 409, endPoint x: 544, endPoint y: 109, distance: 300.1
click at [526, 399] on div "Client [PHONE_NUMBER] Edit Jiban Enquiry Desc highlight Enquiry Service Hair Co…" at bounding box center [593, 297] width 405 height 382
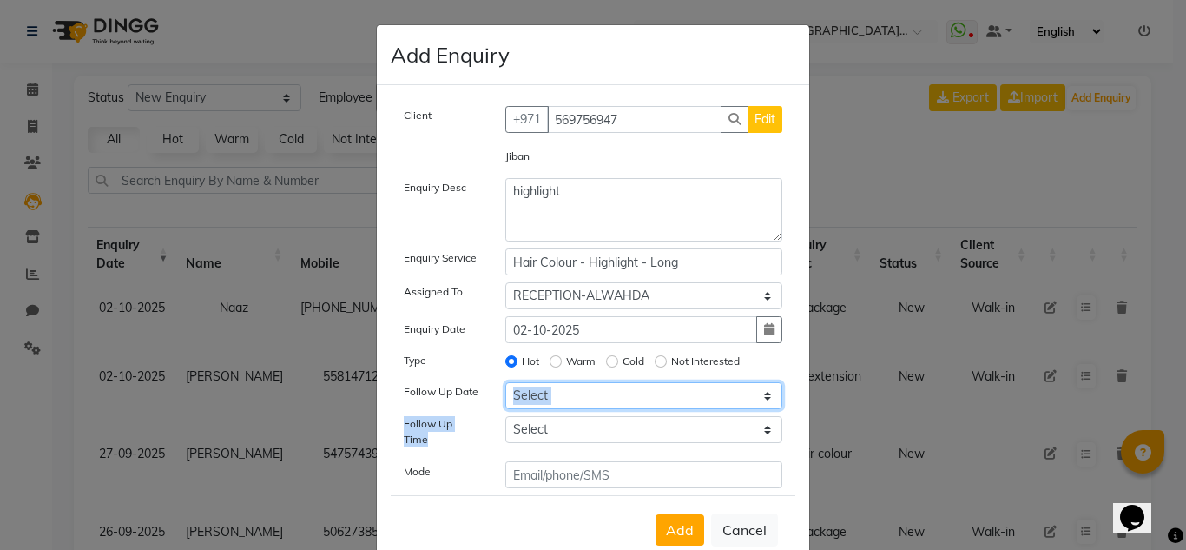
drag, startPoint x: 548, startPoint y: 402, endPoint x: 548, endPoint y: 386, distance: 16.5
click at [548, 402] on select "Select [DATE] [DATE] [DATE] ([DATE]) [DATE] ([DATE]) [DATE] ([DATE]) [DATE] ([D…" at bounding box center [644, 395] width 278 height 27
select select "[DATE]"
click at [505, 382] on select "Select [DATE] [DATE] [DATE] ([DATE]) [DATE] ([DATE]) [DATE] ([DATE]) [DATE] ([D…" at bounding box center [644, 395] width 278 height 27
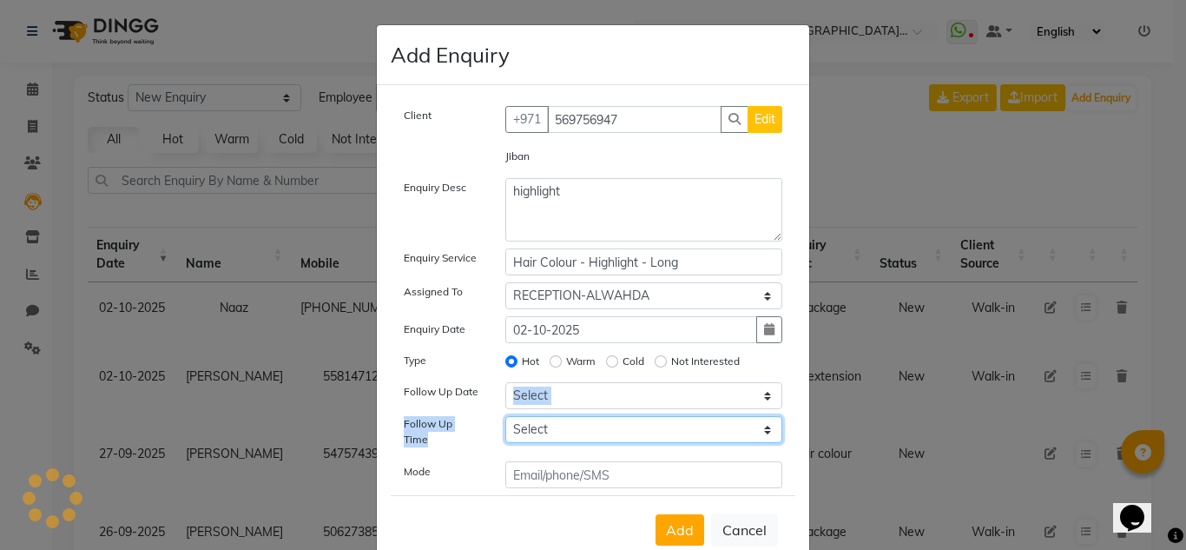
drag, startPoint x: 567, startPoint y: 432, endPoint x: 566, endPoint y: 418, distance: 13.9
click at [567, 430] on select "Select 07:00 AM 07:15 AM 07:30 AM 07:45 AM 08:00 AM 08:15 AM 08:30 AM 08:45 AM …" at bounding box center [644, 429] width 278 height 27
select select "840"
click at [505, 416] on select "Select 07:00 AM 07:15 AM 07:30 AM 07:45 AM 08:00 AM 08:15 AM 08:30 AM 08:45 AM …" at bounding box center [644, 429] width 278 height 27
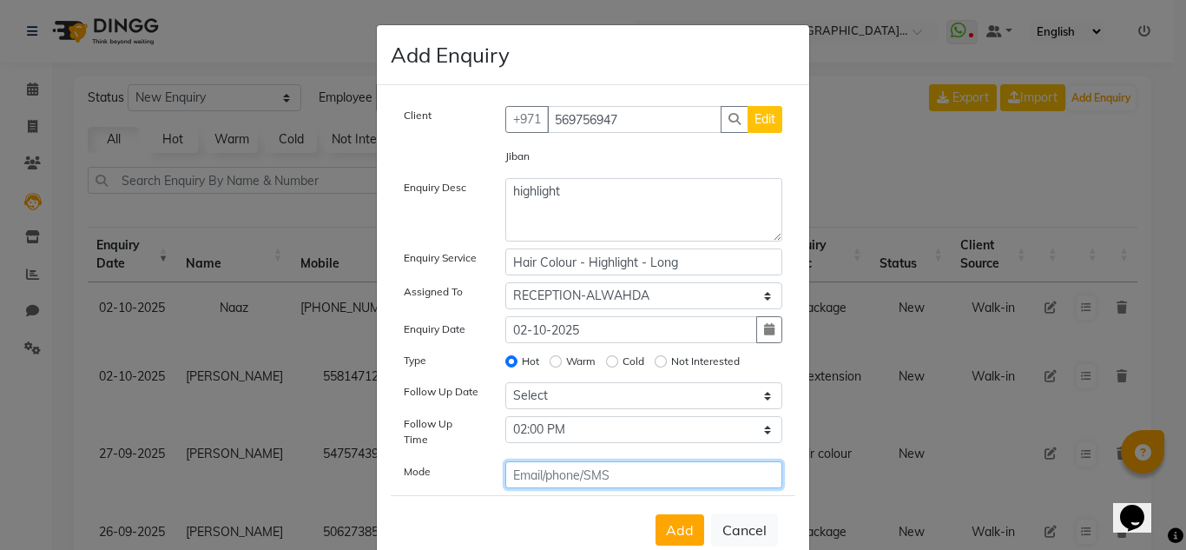
click at [582, 461] on input "text" at bounding box center [644, 474] width 278 height 27
type input "sms"
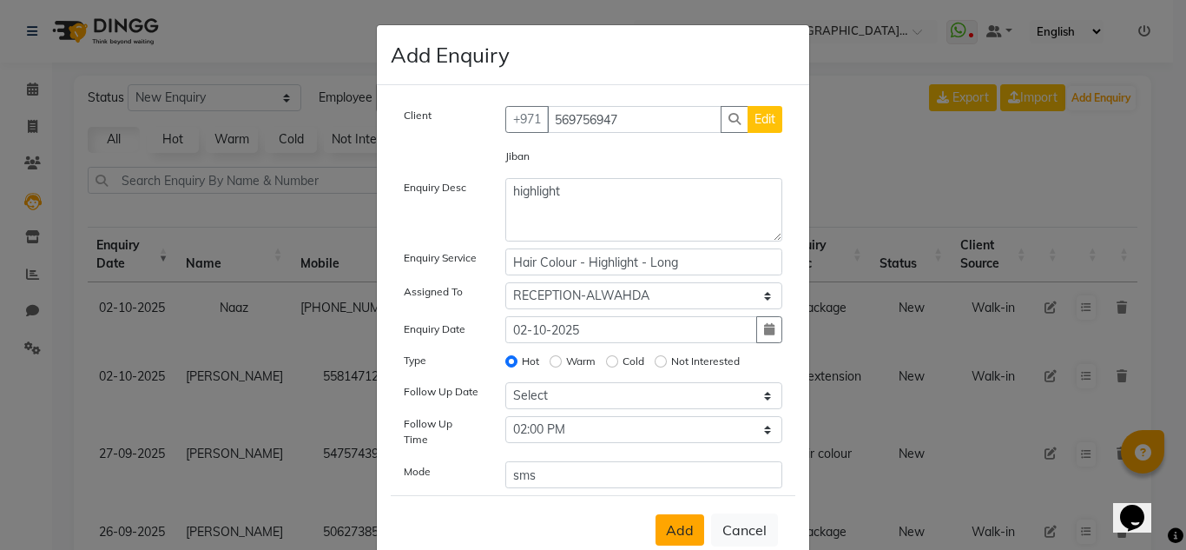
click at [667, 514] on button "Add" at bounding box center [680, 529] width 49 height 31
select select
radio input "false"
select select
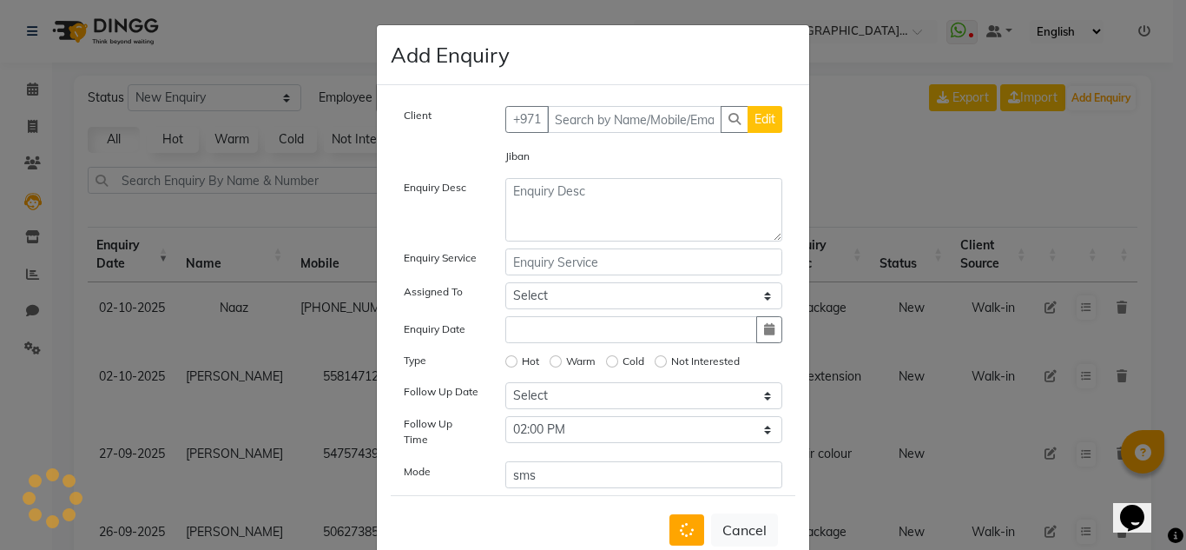
select select
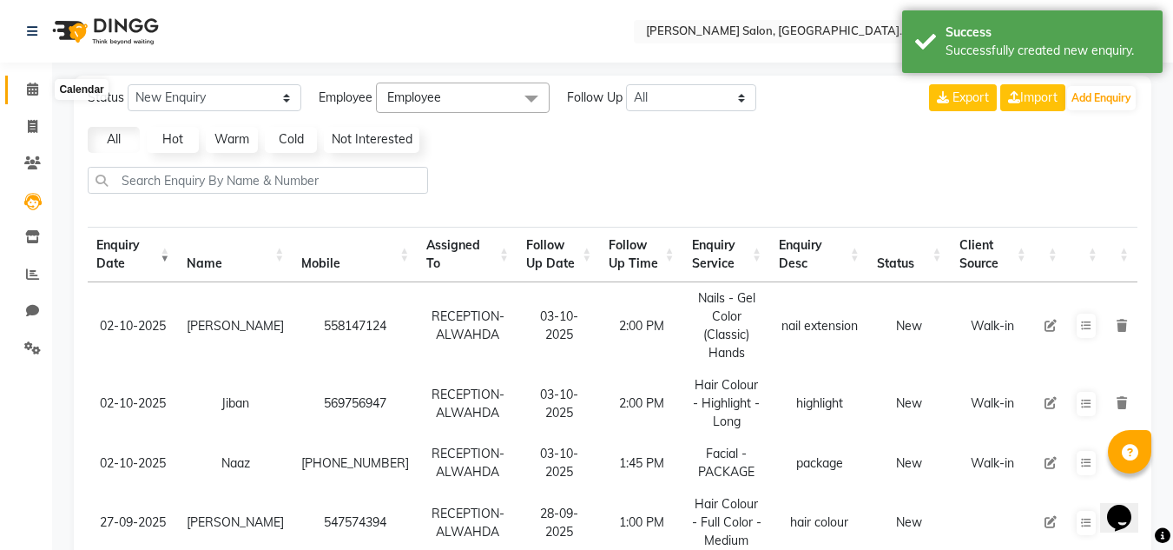
click at [31, 83] on icon at bounding box center [32, 88] width 11 height 13
